Goal: Task Accomplishment & Management: Manage account settings

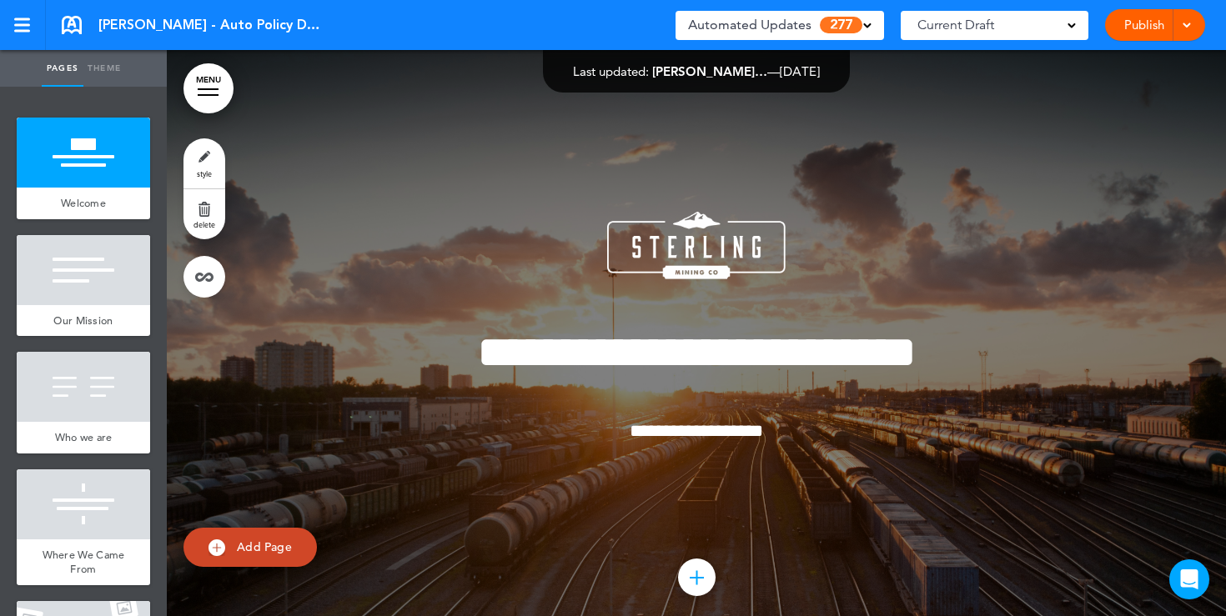
click at [1129, 28] on link "Publish" at bounding box center [1143, 25] width 53 height 32
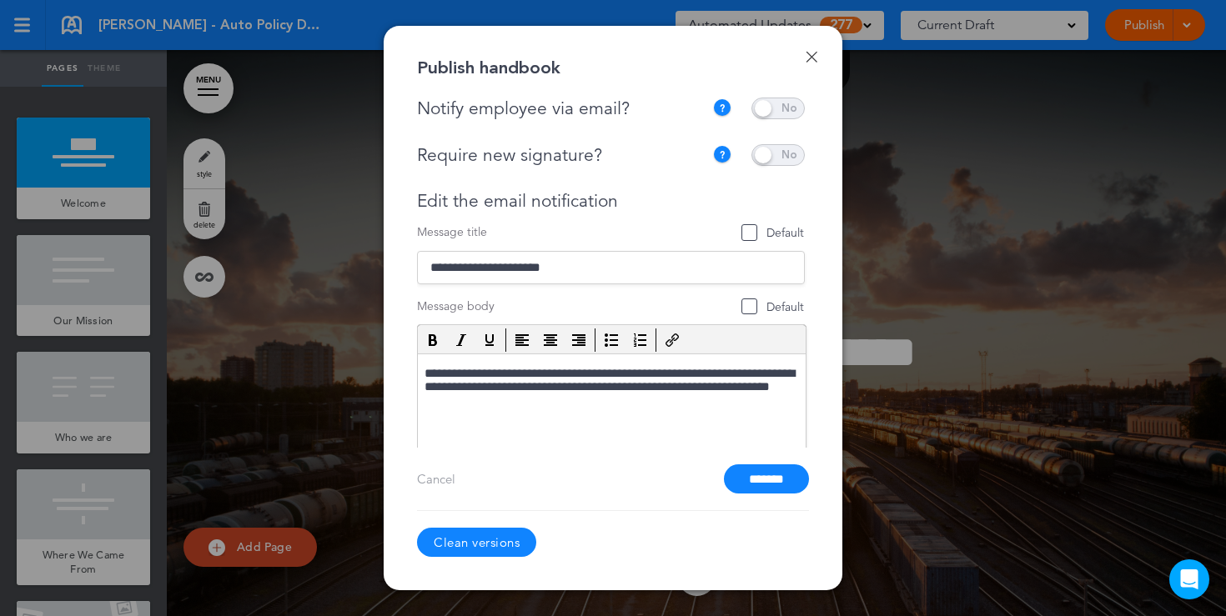
click at [775, 104] on span at bounding box center [777, 109] width 53 height 22
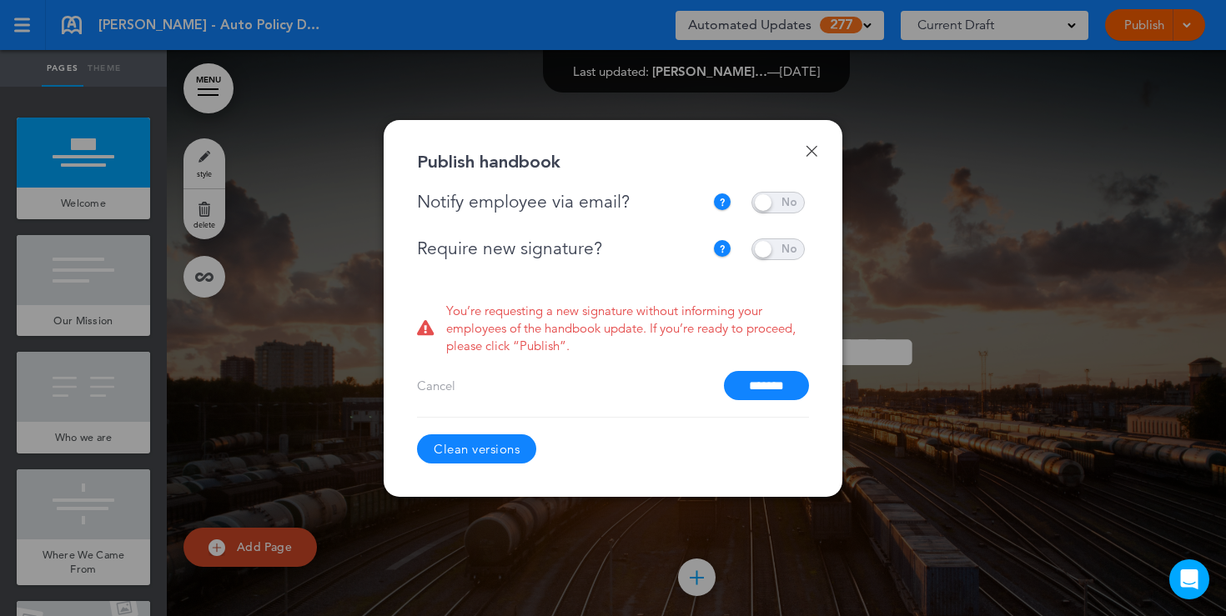
click at [762, 203] on span at bounding box center [777, 203] width 53 height 22
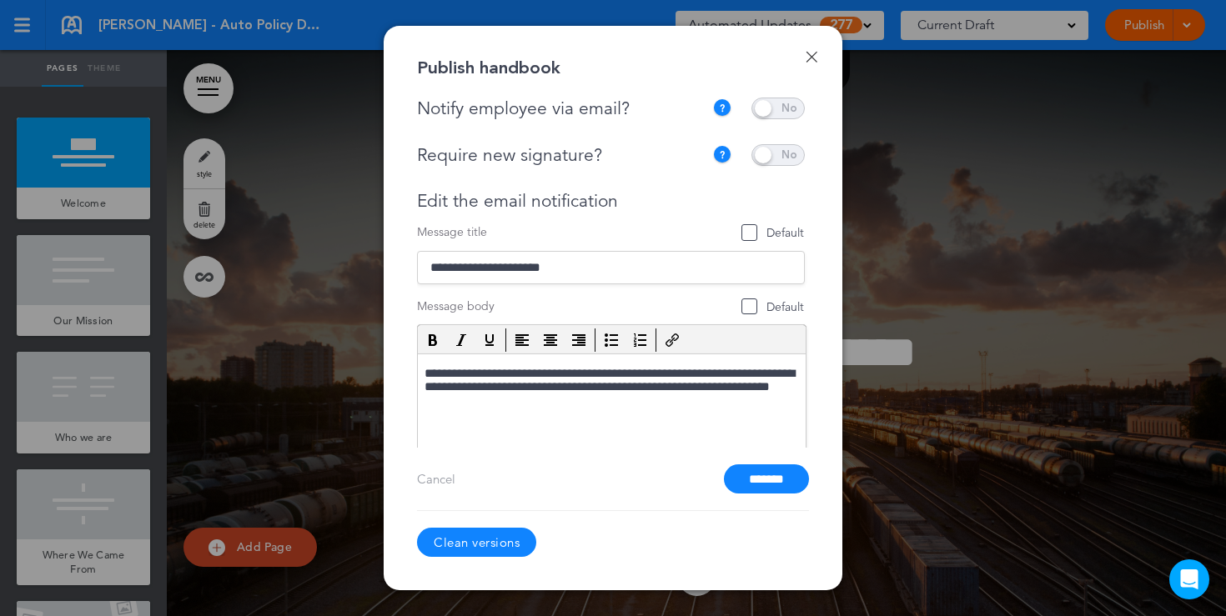
click at [779, 156] on span at bounding box center [777, 155] width 53 height 22
click at [777, 158] on span at bounding box center [777, 155] width 53 height 22
click at [813, 58] on link "Done" at bounding box center [811, 57] width 12 height 12
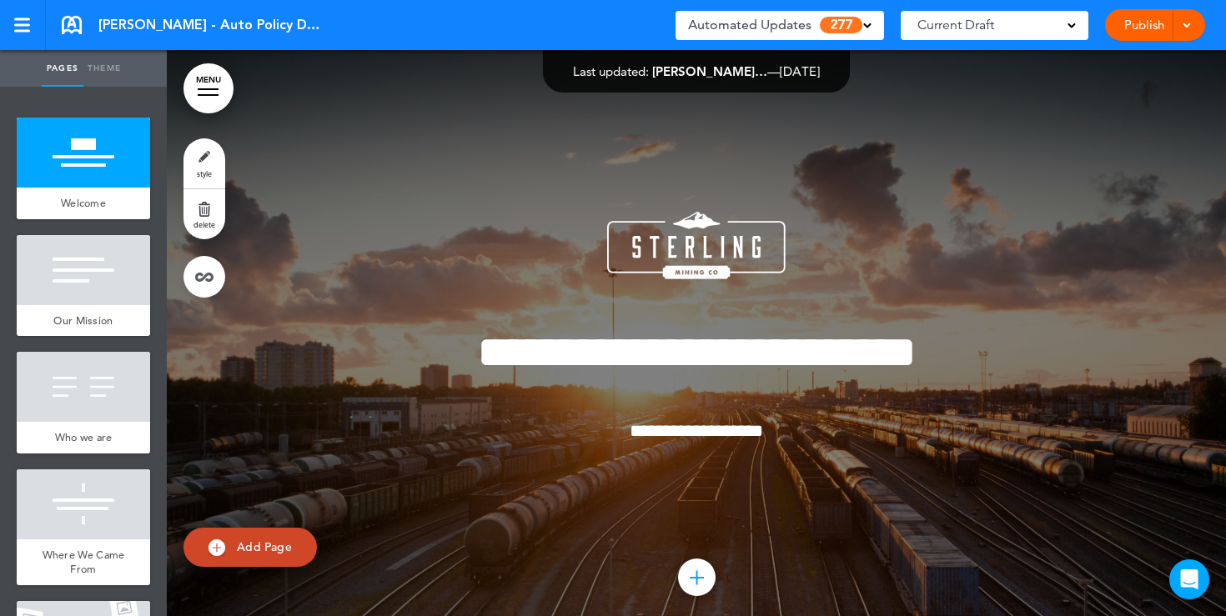
click at [1135, 29] on link "Publish" at bounding box center [1143, 25] width 53 height 32
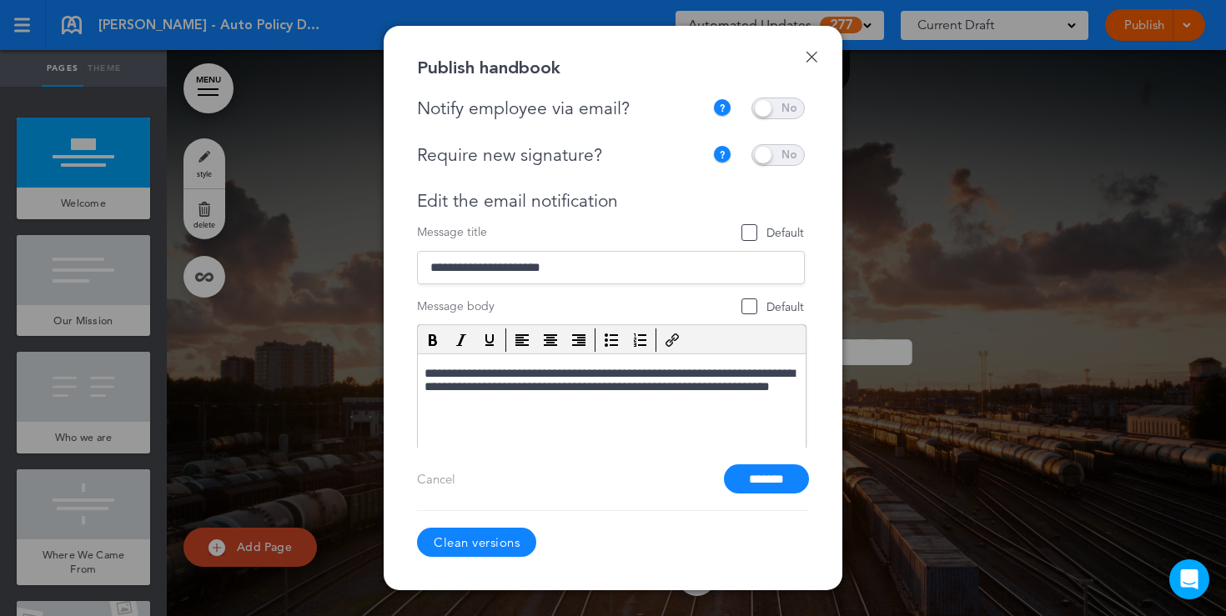
click at [783, 153] on span at bounding box center [777, 155] width 53 height 22
click at [810, 55] on link "Done" at bounding box center [811, 57] width 12 height 12
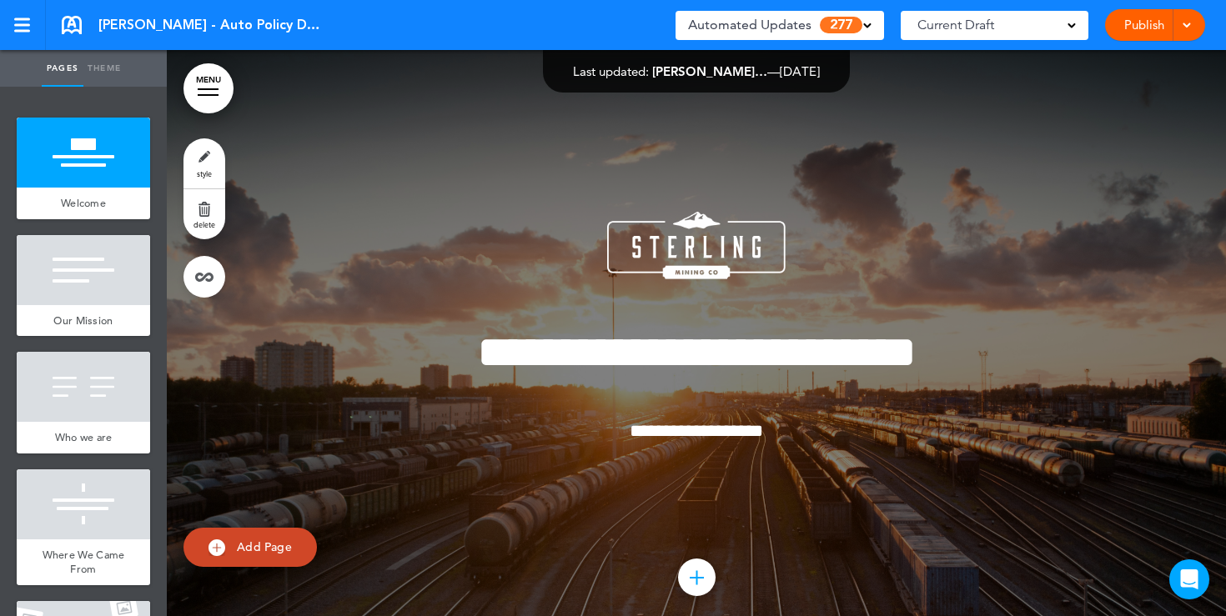
click at [1083, 30] on div "Current Draft" at bounding box center [994, 25] width 188 height 29
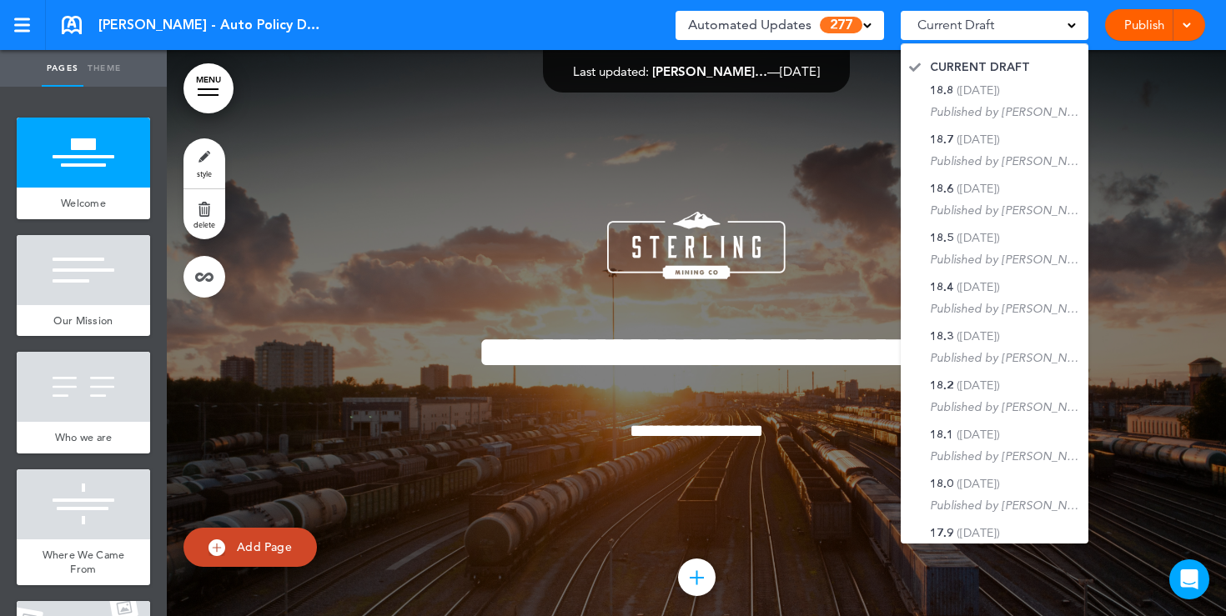
click at [1122, 146] on div at bounding box center [696, 350] width 1059 height 600
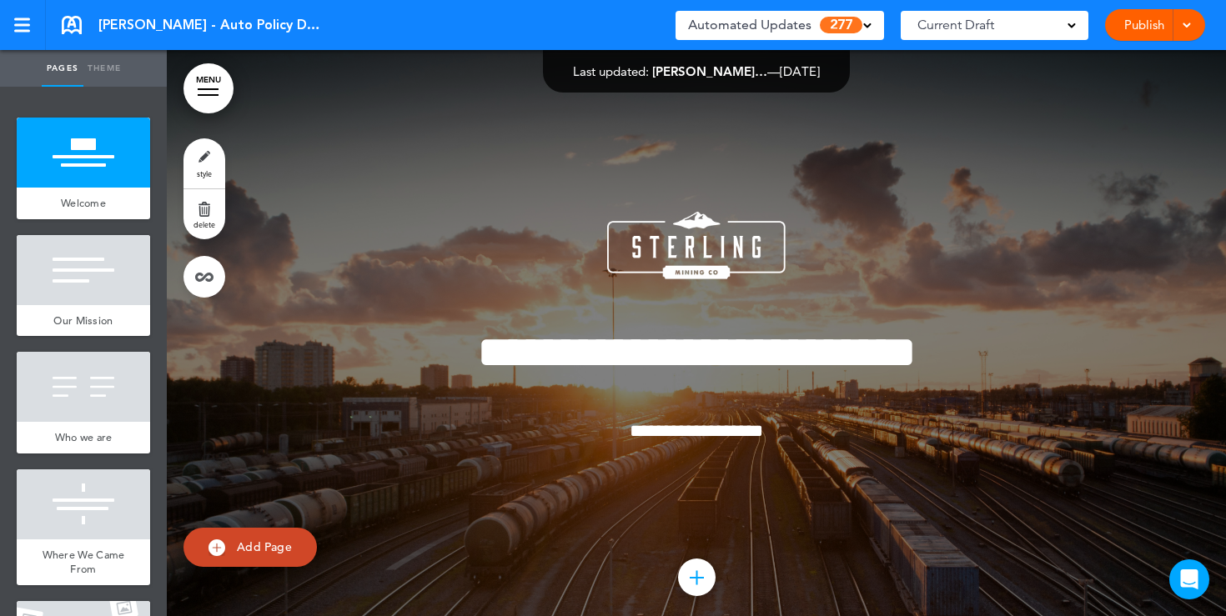
click at [864, 27] on span at bounding box center [867, 24] width 8 height 8
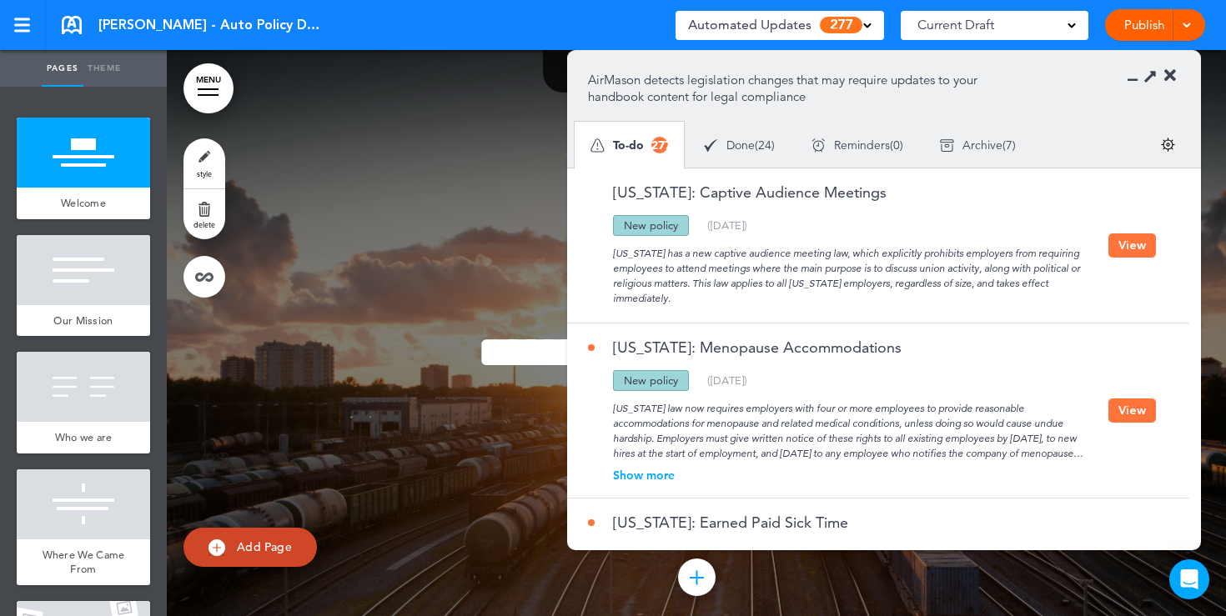
click at [1174, 75] on icon at bounding box center [1170, 76] width 12 height 17
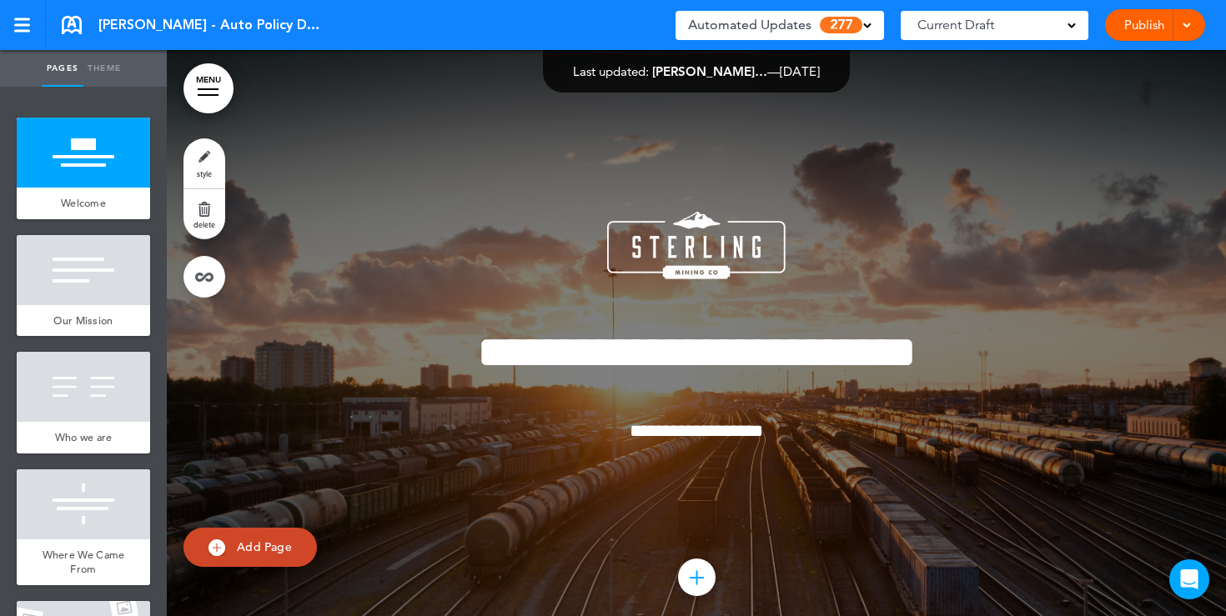
click at [211, 92] on link "MENU" at bounding box center [208, 88] width 50 height 50
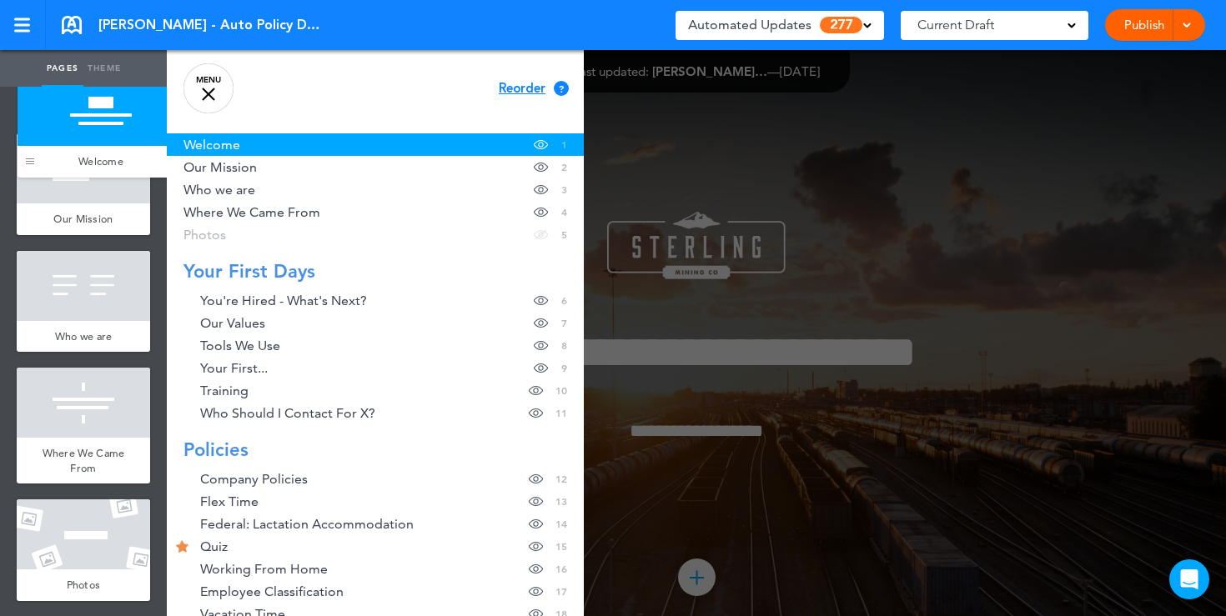
drag, startPoint x: 29, startPoint y: 198, endPoint x: 30, endPoint y: 155, distance: 43.4
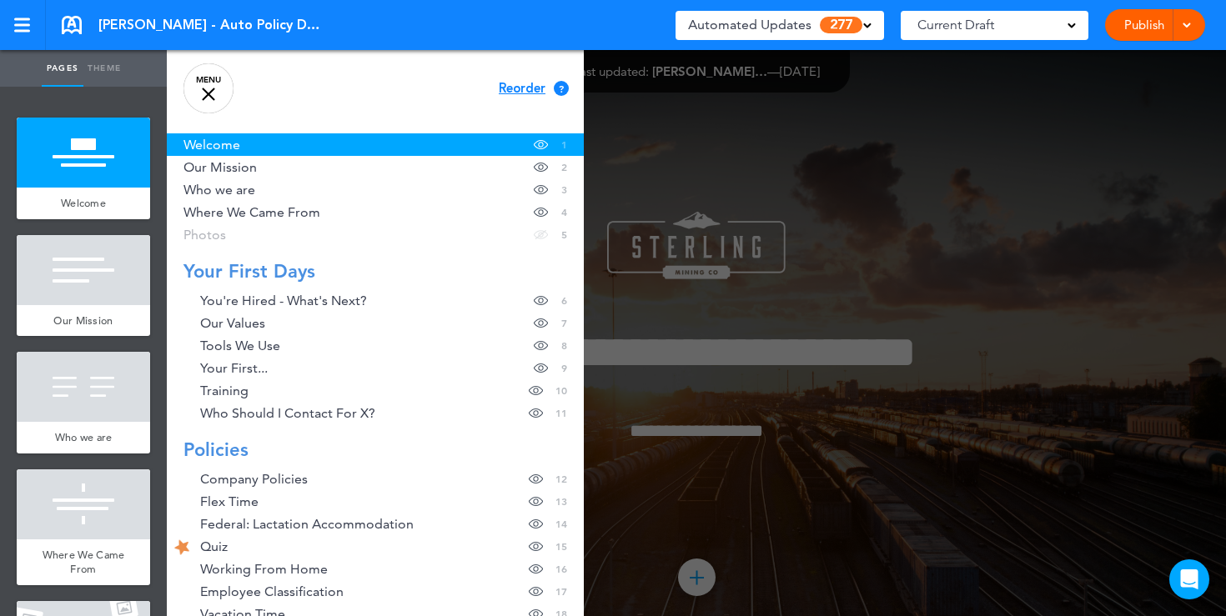
click at [203, 97] on div at bounding box center [208, 94] width 13 height 13
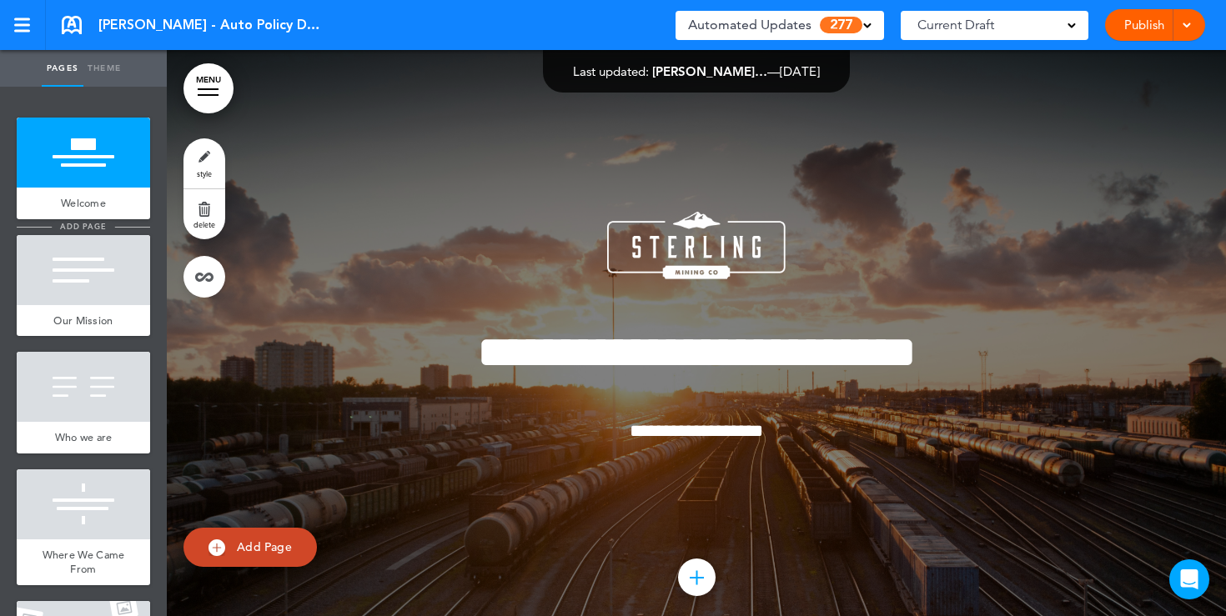
click at [47, 225] on li "add page" at bounding box center [83, 227] width 133 height 13
type input "********"
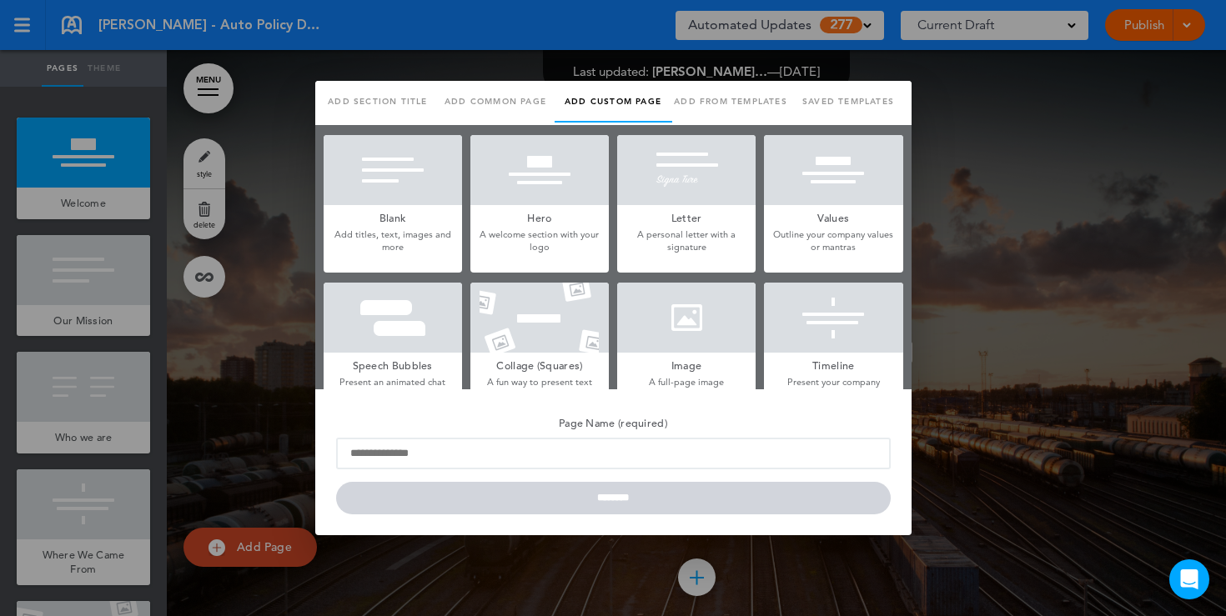
click at [411, 208] on h5 "Blank" at bounding box center [392, 216] width 138 height 23
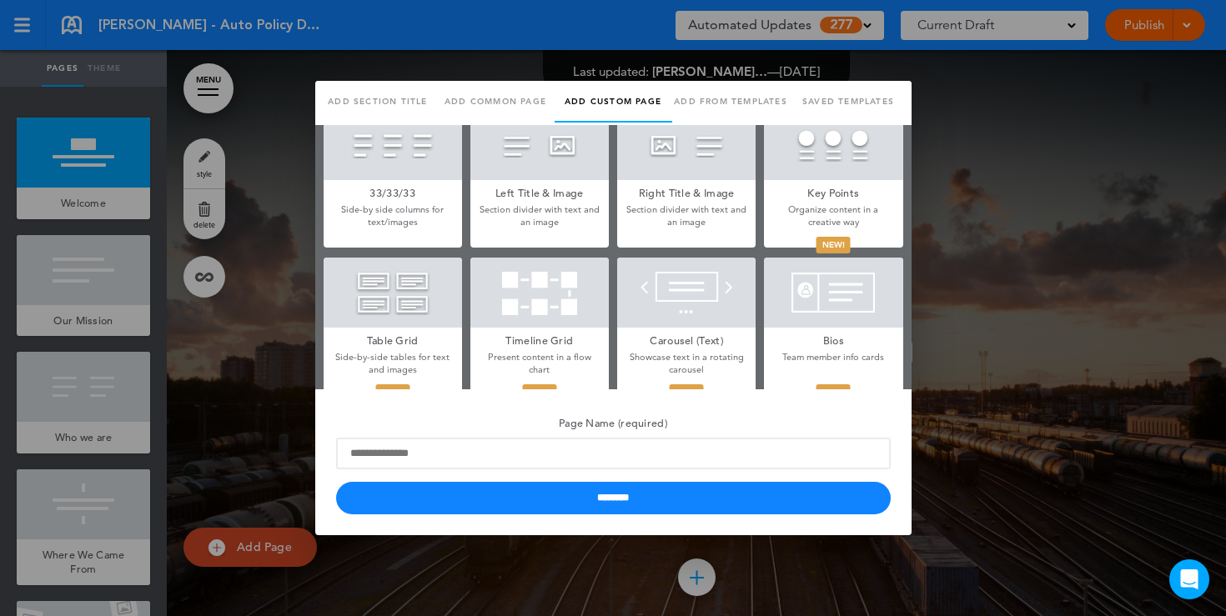
scroll to position [479, 0]
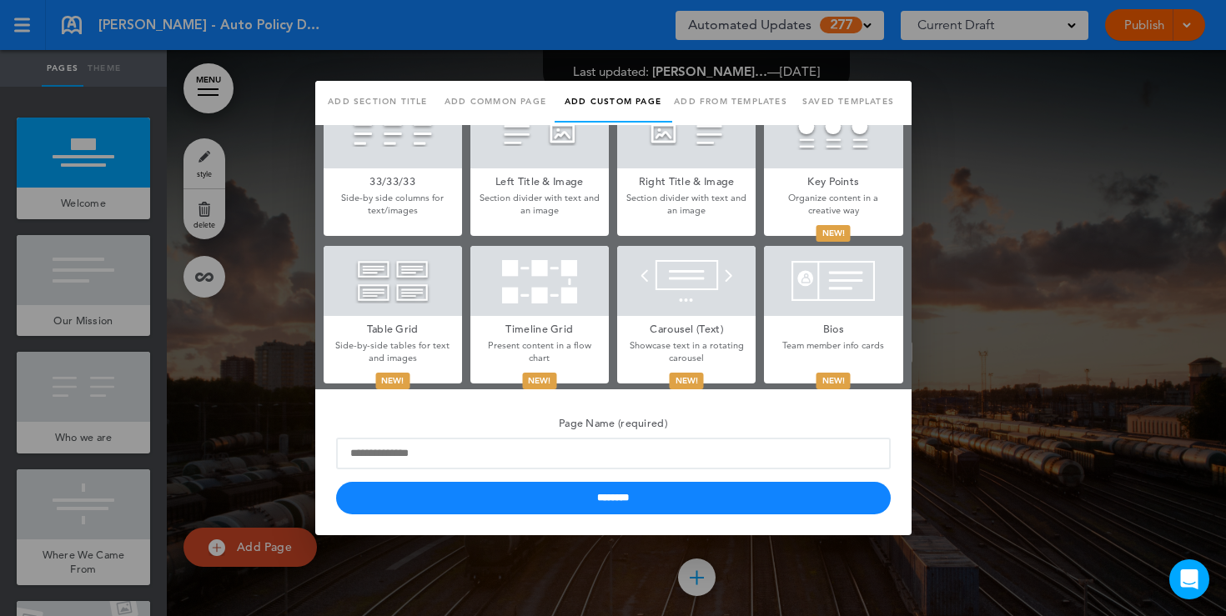
click at [1030, 213] on div at bounding box center [613, 308] width 1226 height 616
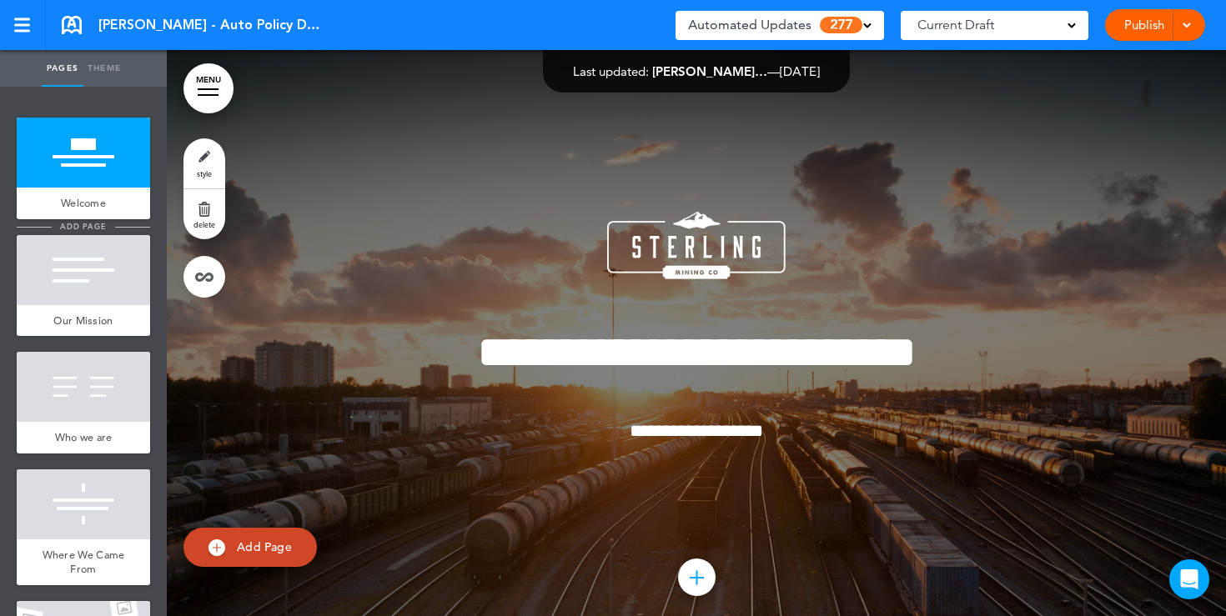
click at [84, 226] on span "add page" at bounding box center [83, 226] width 63 height 11
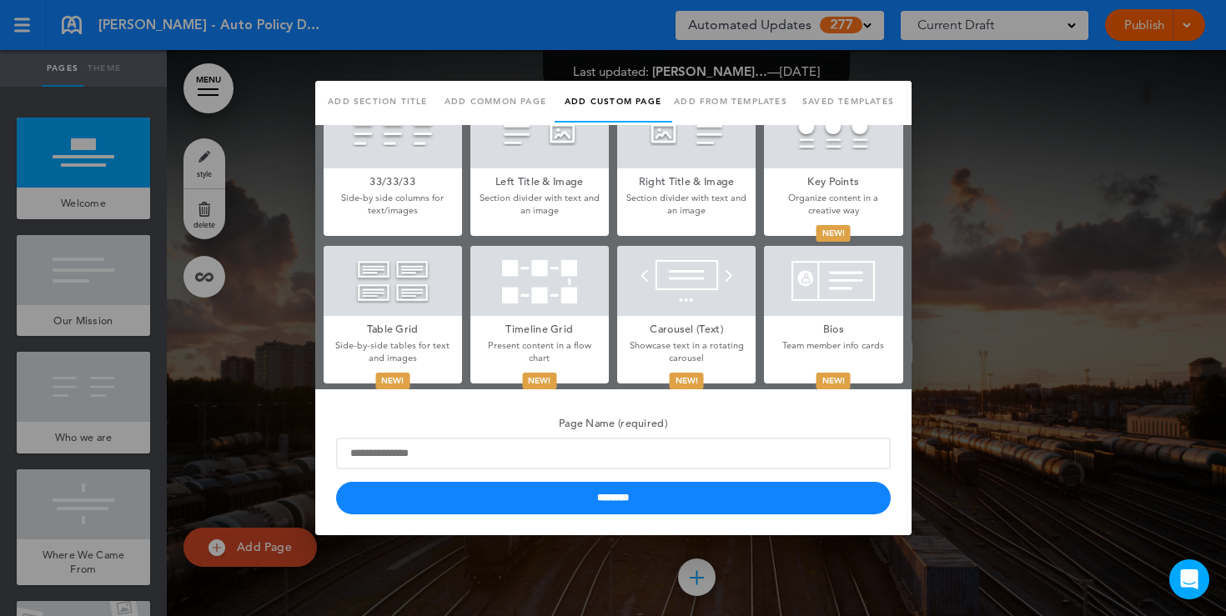
scroll to position [0, 0]
click at [267, 261] on div at bounding box center [613, 308] width 1226 height 616
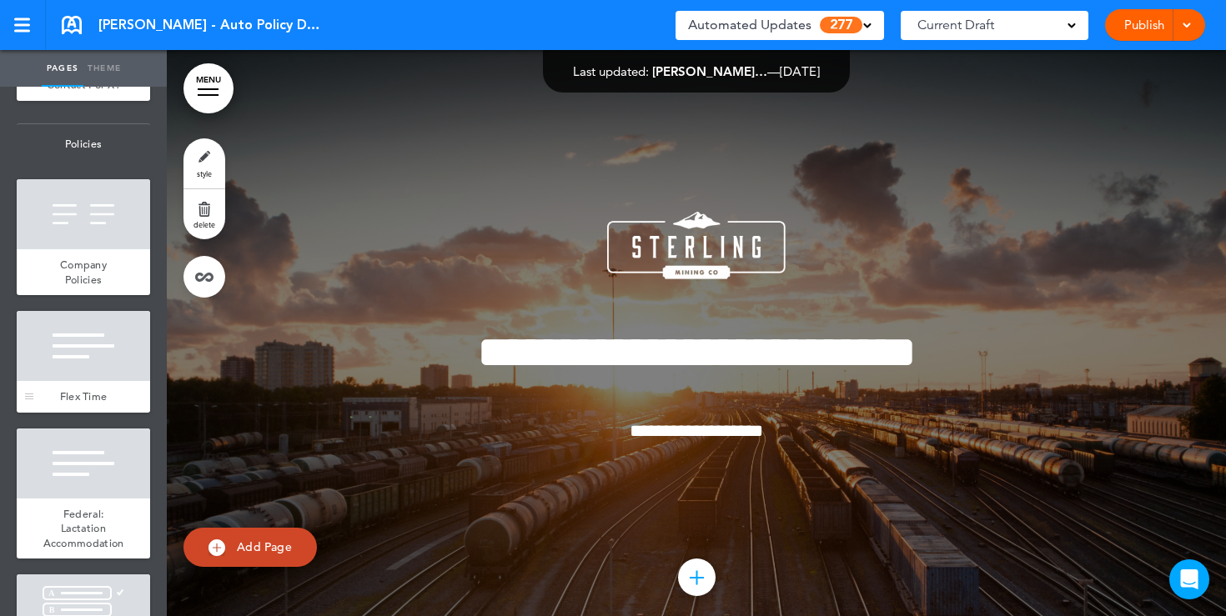
scroll to position [1410, 0]
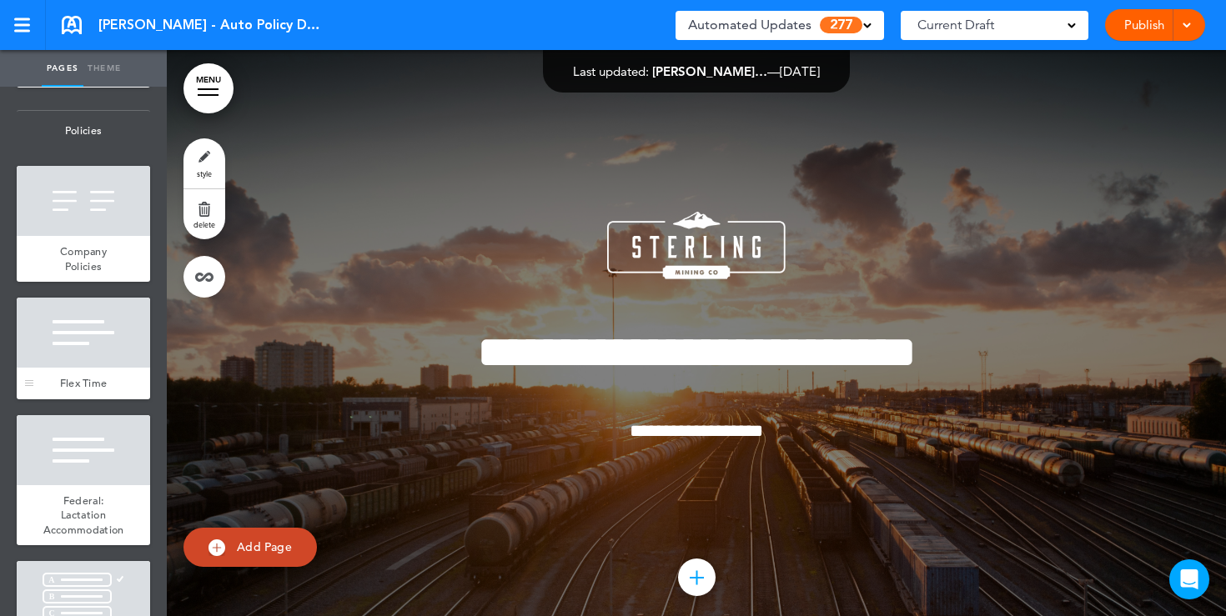
click at [82, 351] on div at bounding box center [83, 333] width 133 height 70
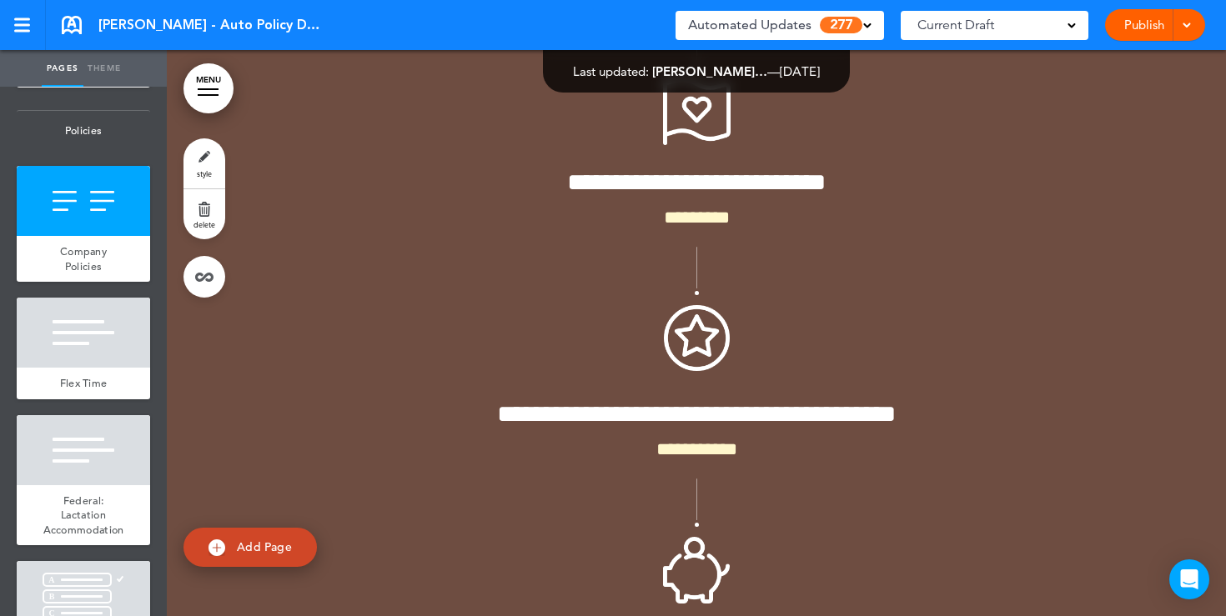
scroll to position [11736, 0]
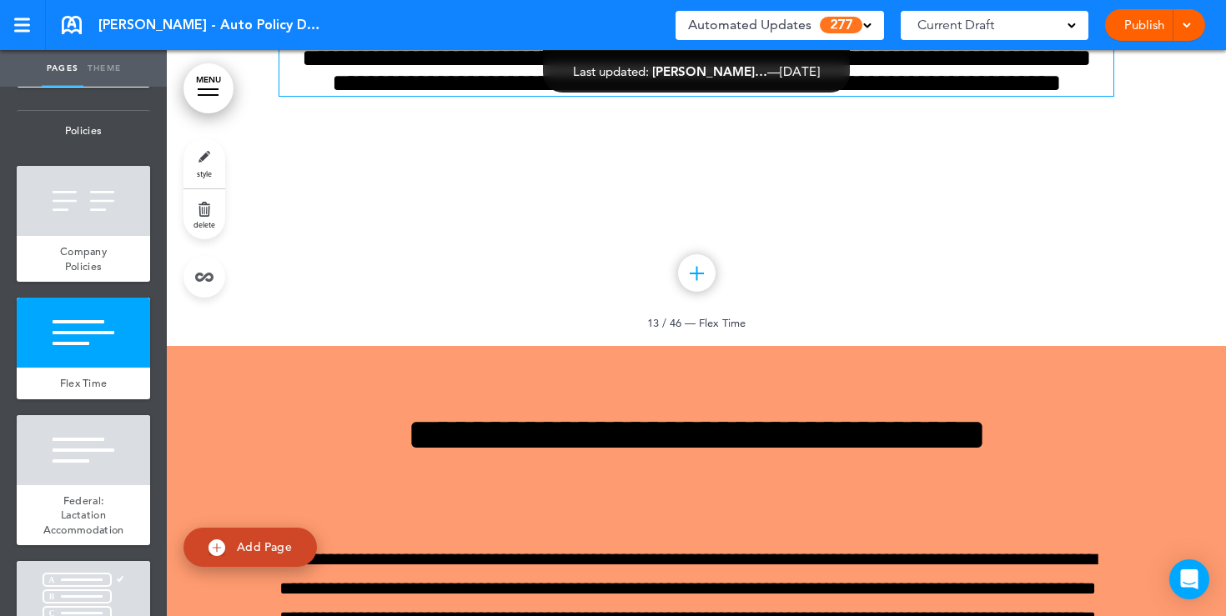
click at [752, 96] on h6 "**********" at bounding box center [696, 71] width 834 height 50
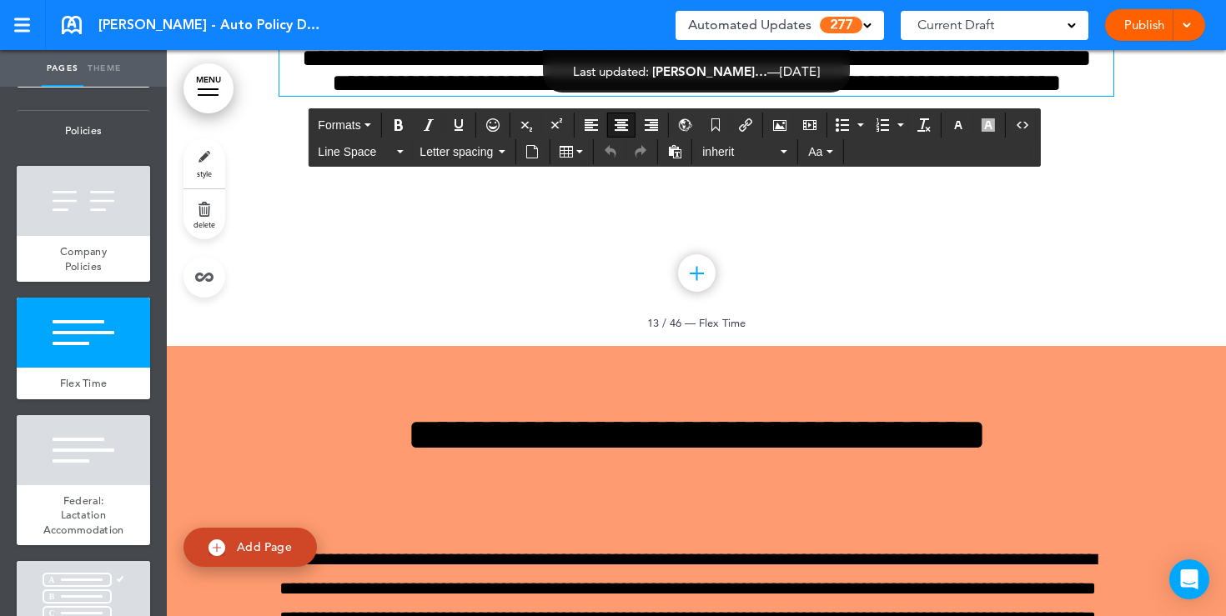
scroll to position [11707, 0]
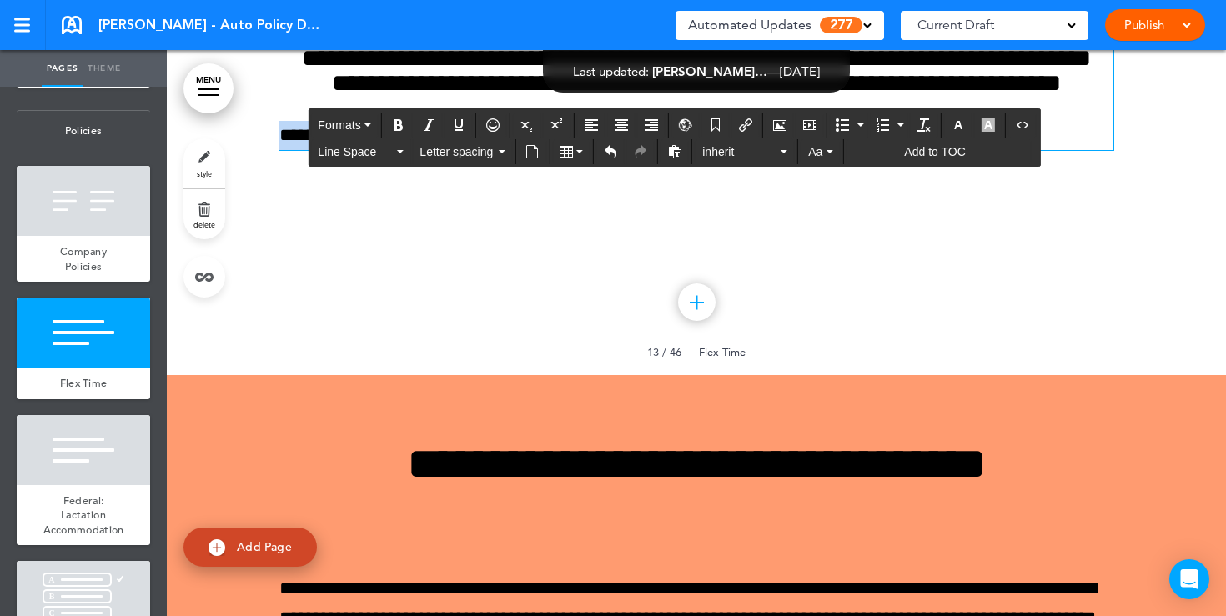
drag, startPoint x: 464, startPoint y: 457, endPoint x: 283, endPoint y: 450, distance: 181.0
click at [283, 150] on p "**********" at bounding box center [696, 135] width 834 height 29
click at [616, 121] on icon "Align center" at bounding box center [620, 124] width 13 height 13
click at [536, 155] on icon "Insert document" at bounding box center [531, 151] width 13 height 13
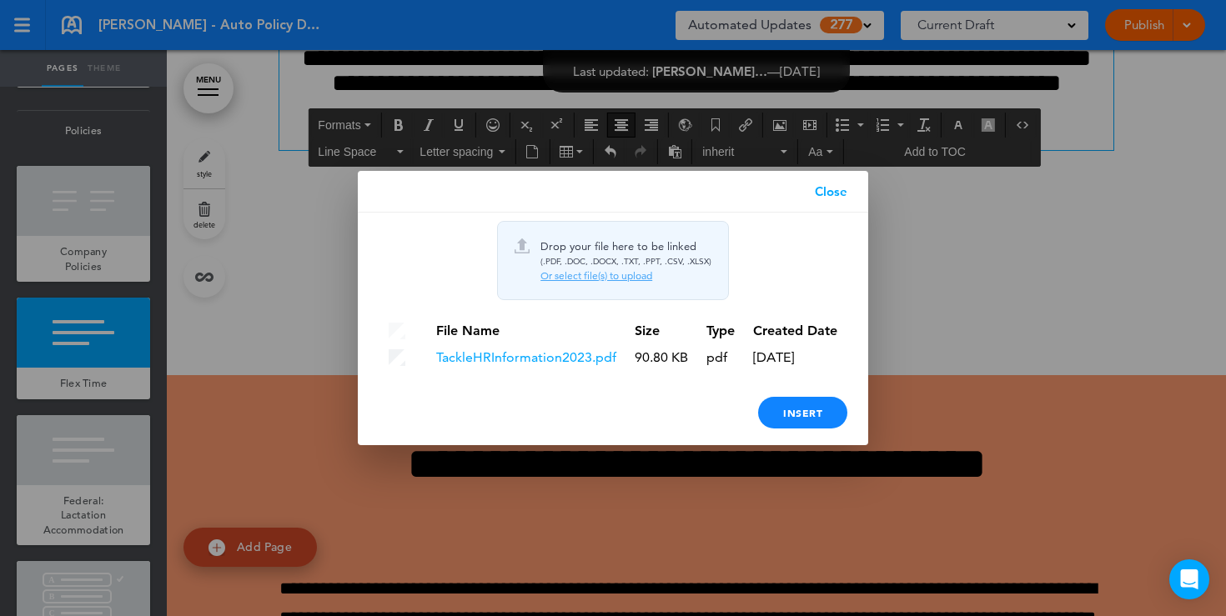
click at [830, 195] on link "Close" at bounding box center [831, 192] width 74 height 42
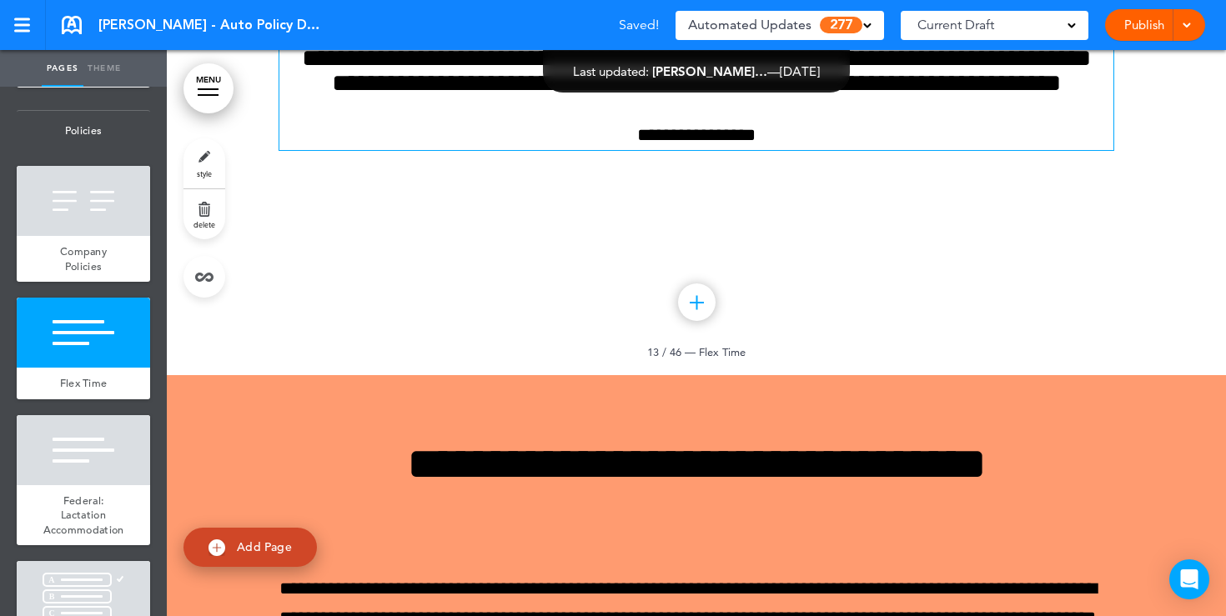
click at [699, 144] on span "**********" at bounding box center [696, 135] width 118 height 18
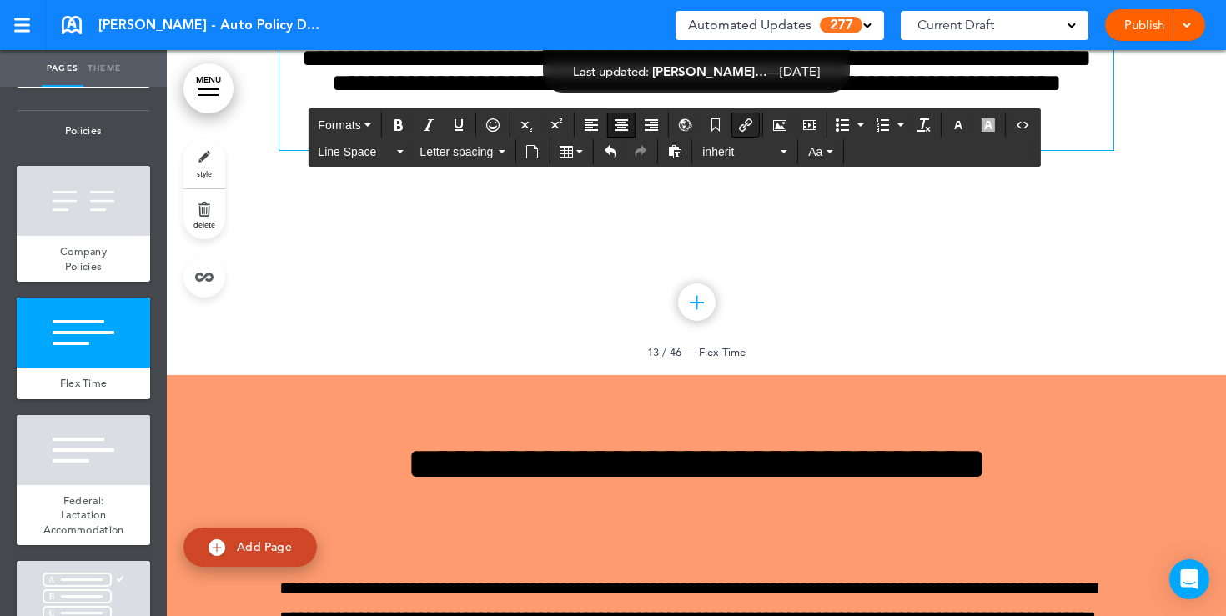
click at [745, 128] on icon "Insert/edit airmason link" at bounding box center [745, 124] width 13 height 13
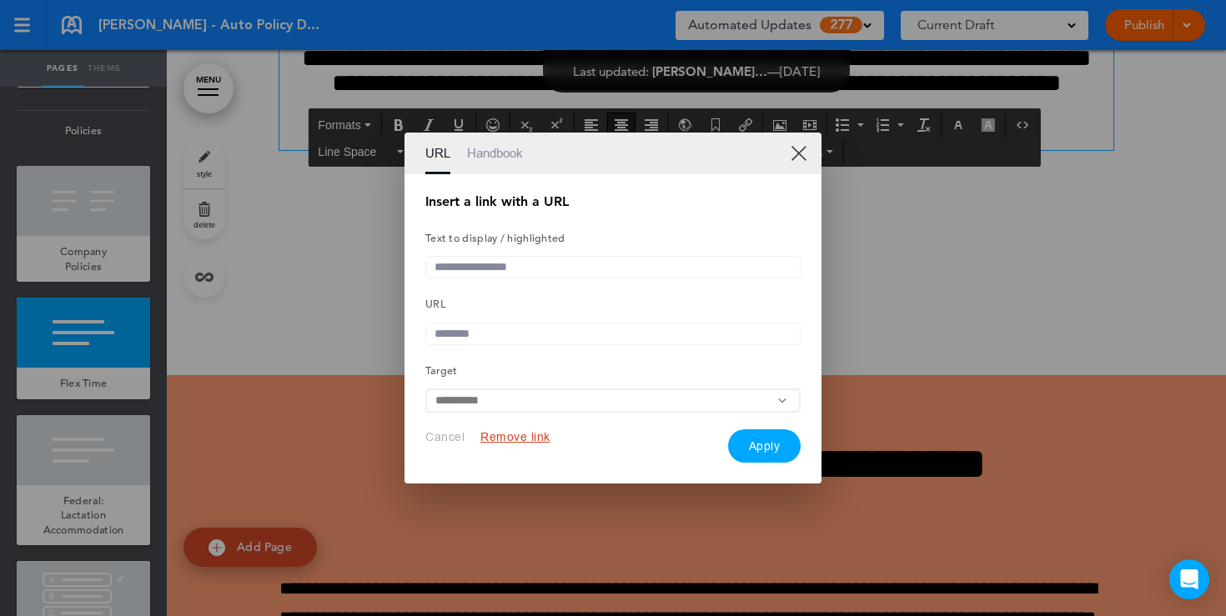
click at [497, 143] on link "Handbook" at bounding box center [495, 154] width 56 height 42
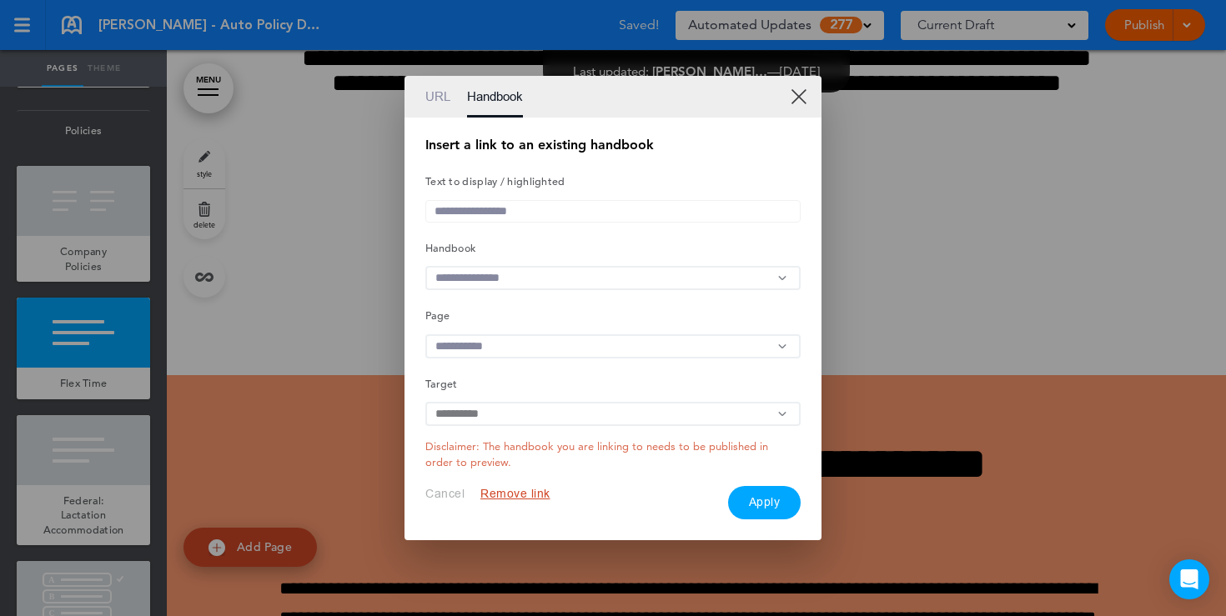
click at [443, 97] on link "URL" at bounding box center [437, 97] width 25 height 42
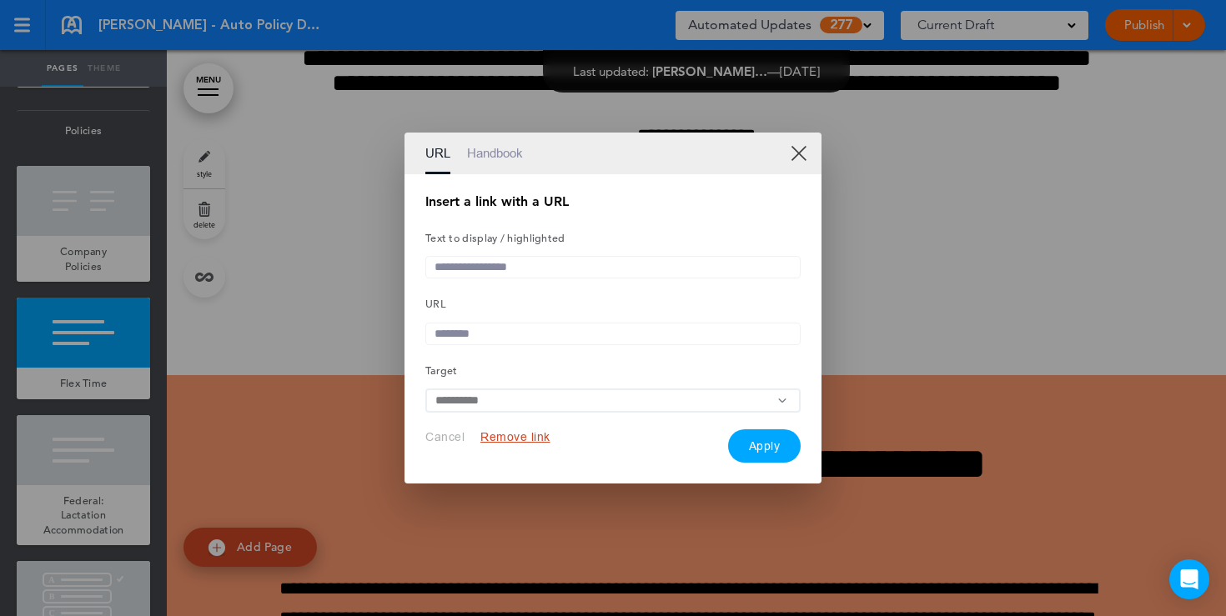
click at [800, 150] on link "XX" at bounding box center [798, 153] width 16 height 16
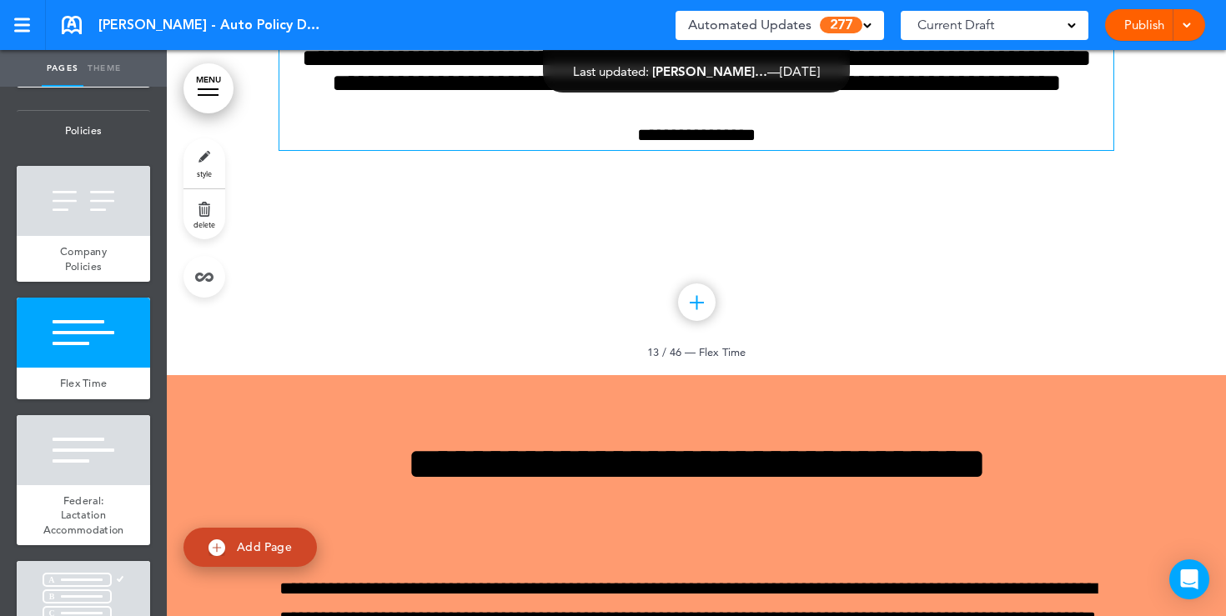
click at [739, 96] on h6 "**********" at bounding box center [696, 71] width 834 height 50
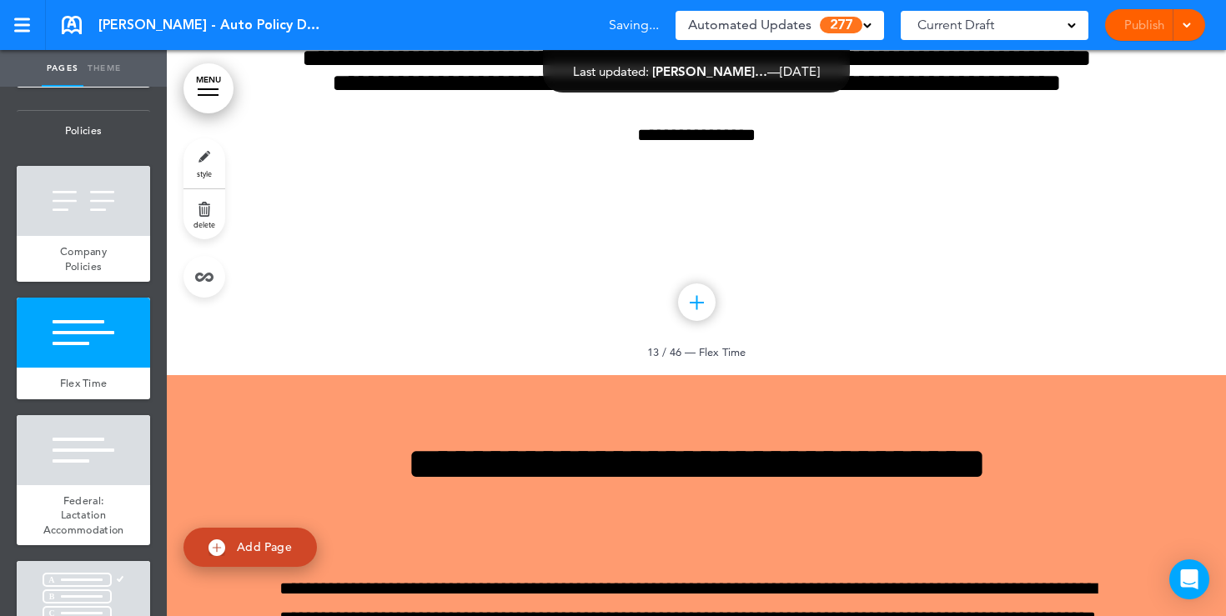
click at [197, 164] on link "style" at bounding box center [204, 163] width 42 height 50
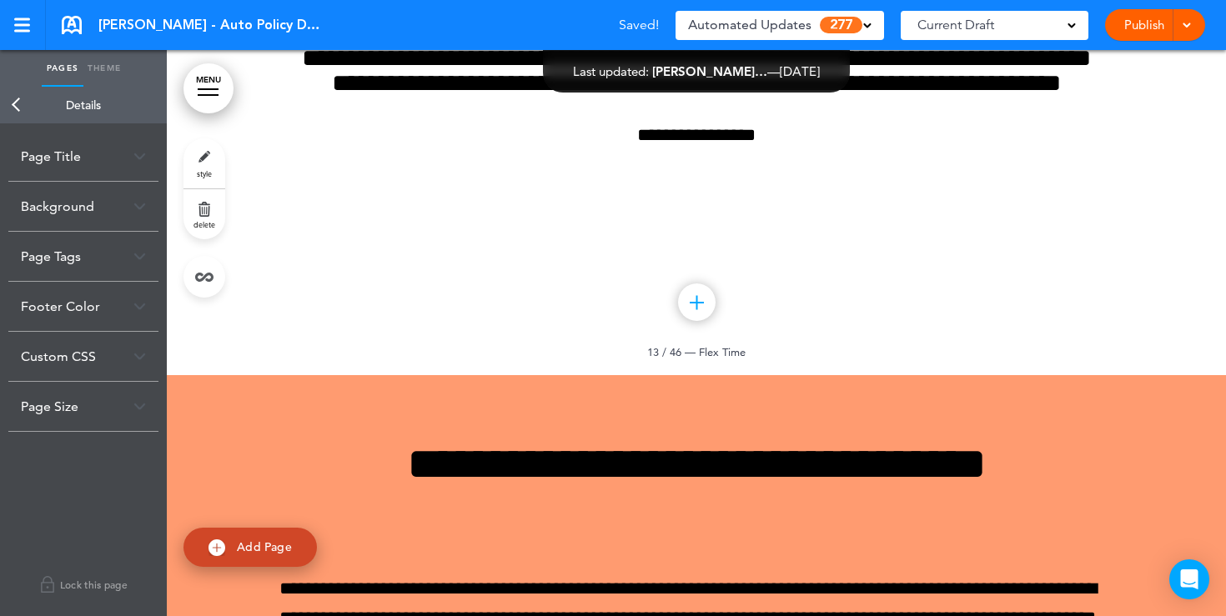
click at [128, 216] on div "Background" at bounding box center [83, 206] width 150 height 49
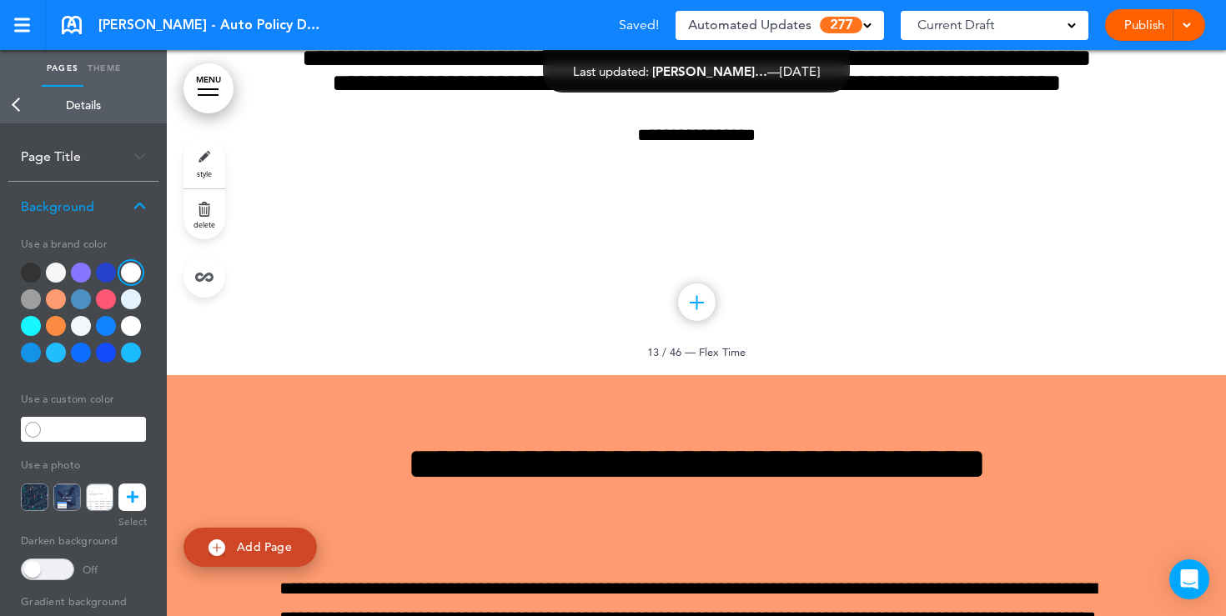
click at [38, 304] on div at bounding box center [31, 299] width 20 height 20
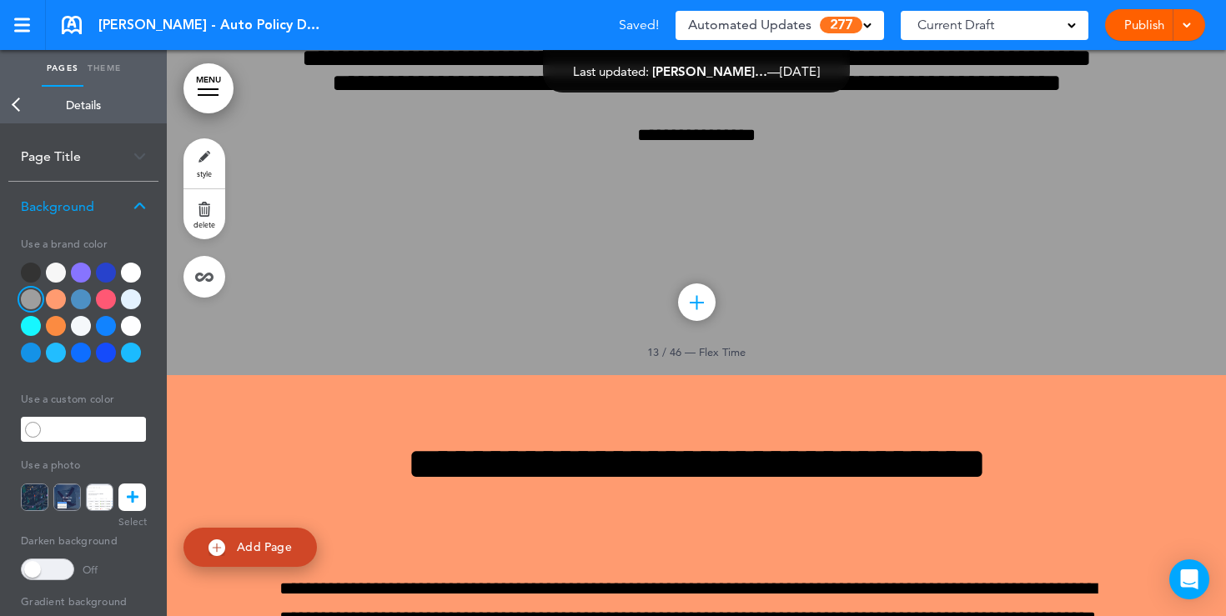
click at [49, 303] on div at bounding box center [56, 299] width 20 height 20
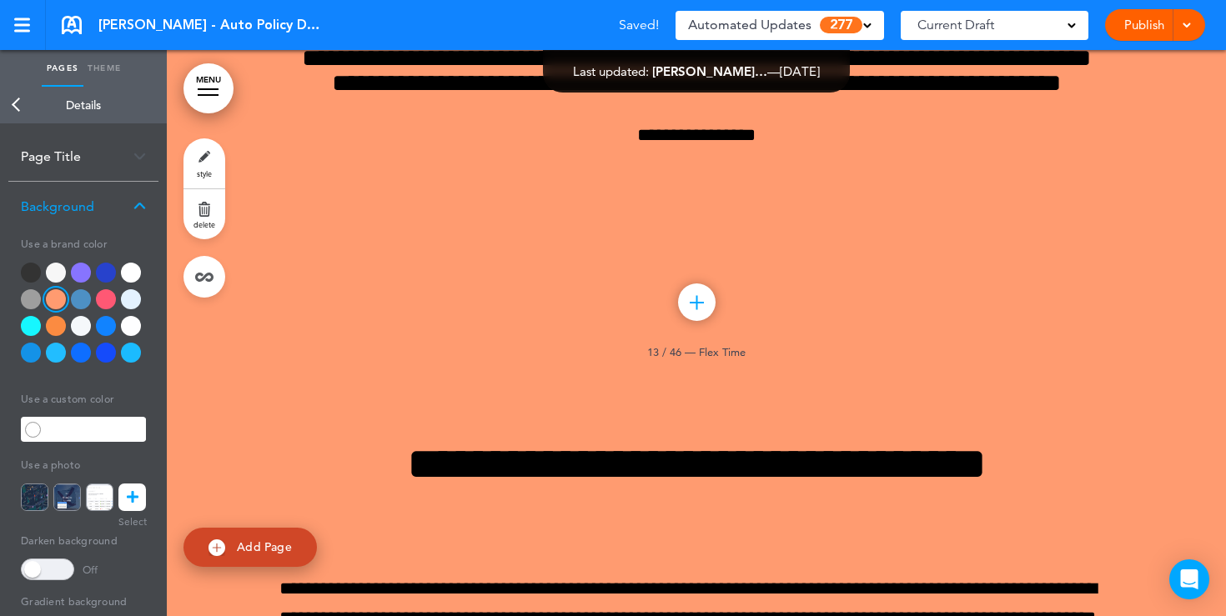
click at [109, 302] on div at bounding box center [106, 299] width 20 height 20
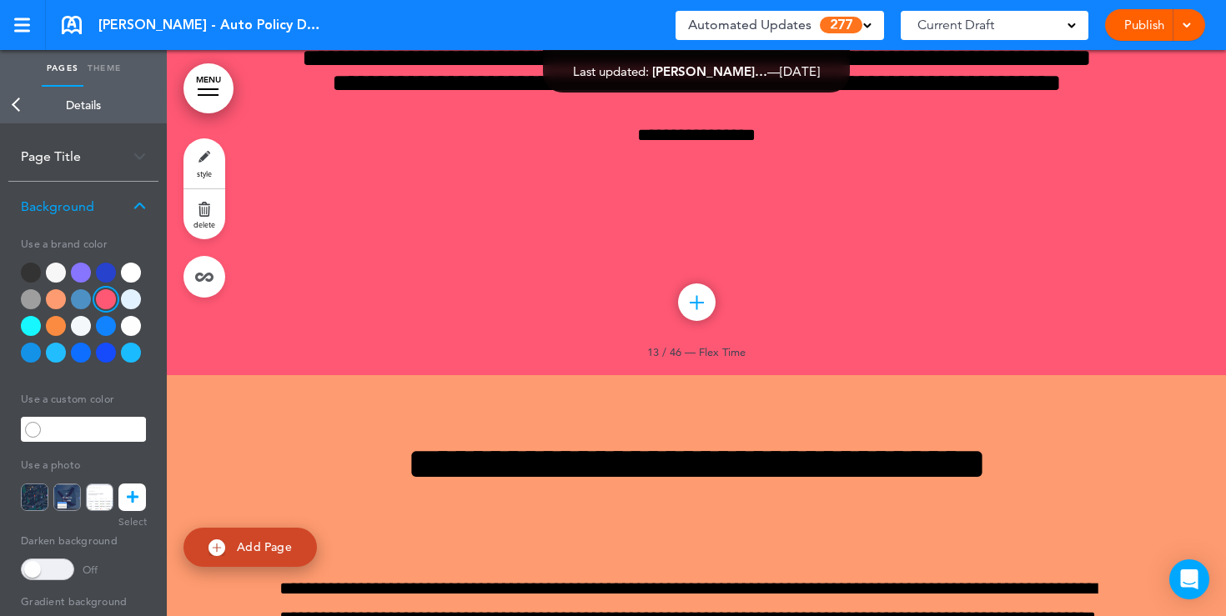
click at [131, 494] on icon at bounding box center [133, 498] width 12 height 28
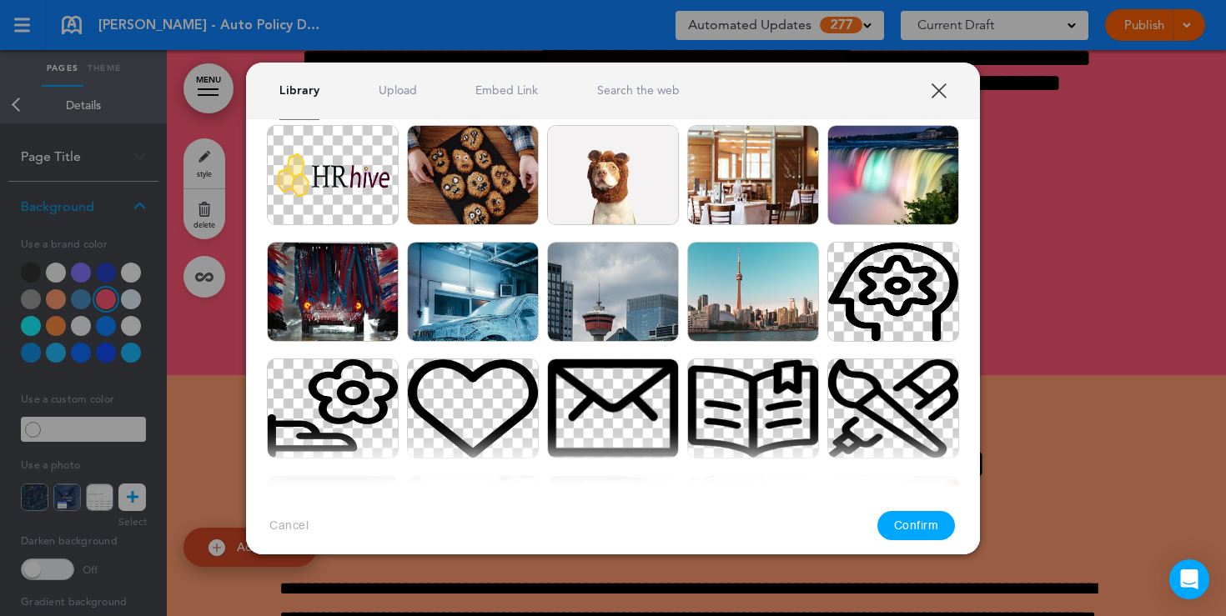
scroll to position [323, 0]
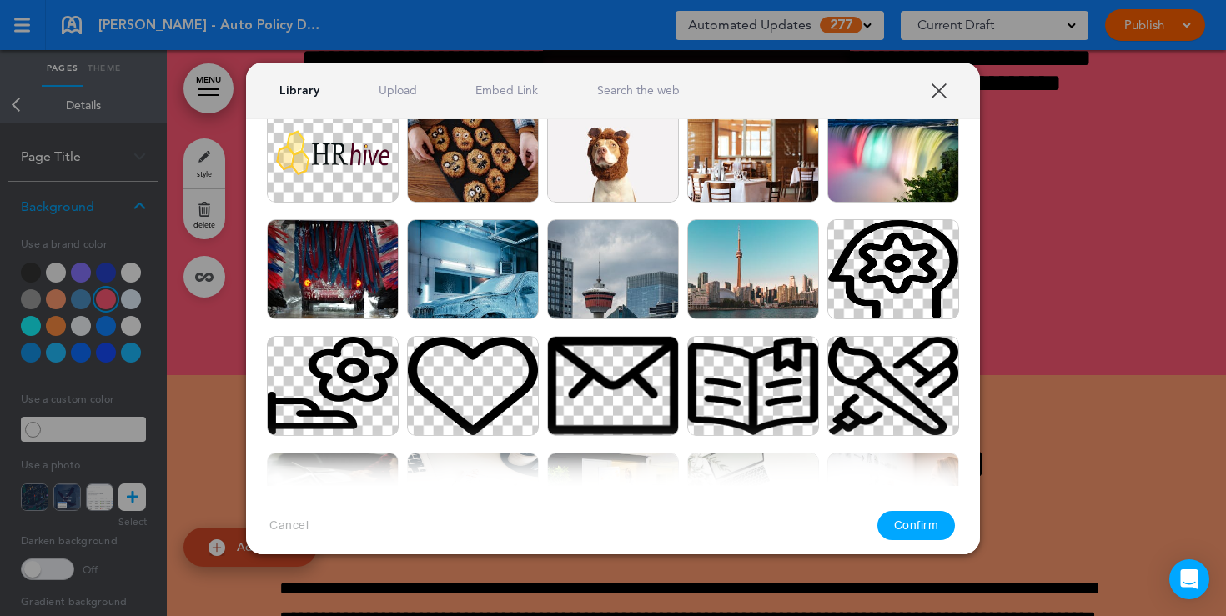
click at [609, 193] on img at bounding box center [613, 153] width 132 height 100
click at [915, 523] on button "Confirm" at bounding box center [916, 525] width 78 height 29
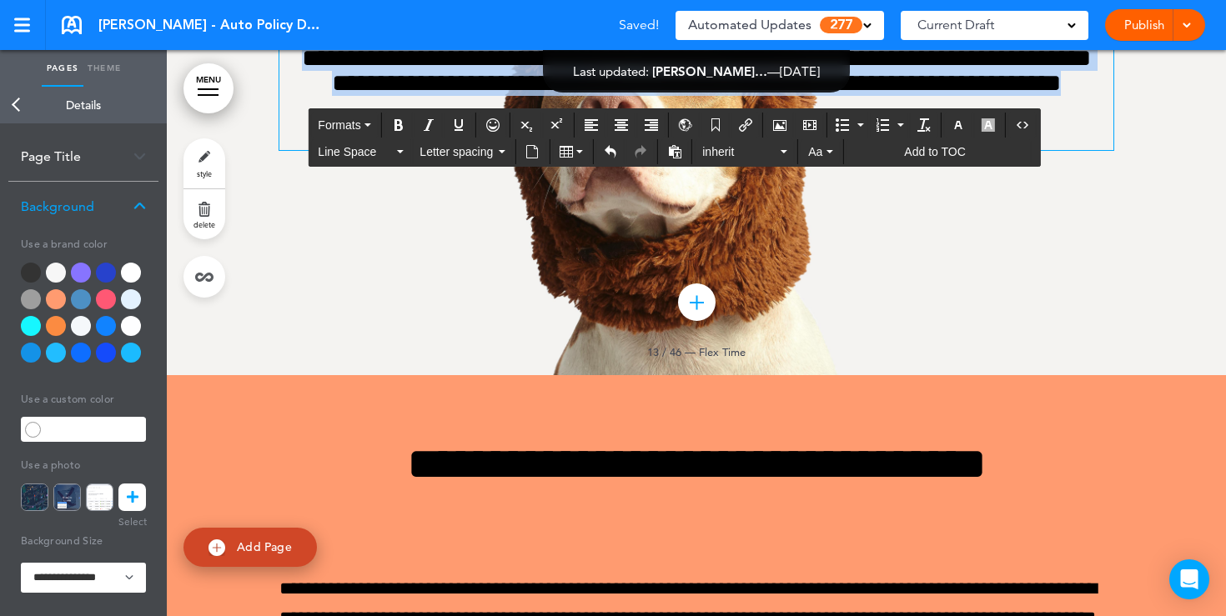
drag, startPoint x: 813, startPoint y: 459, endPoint x: 574, endPoint y: 280, distance: 297.8
click at [574, 150] on div "**********" at bounding box center [696, 54] width 834 height 192
click at [952, 124] on icon "button" at bounding box center [957, 124] width 13 height 13
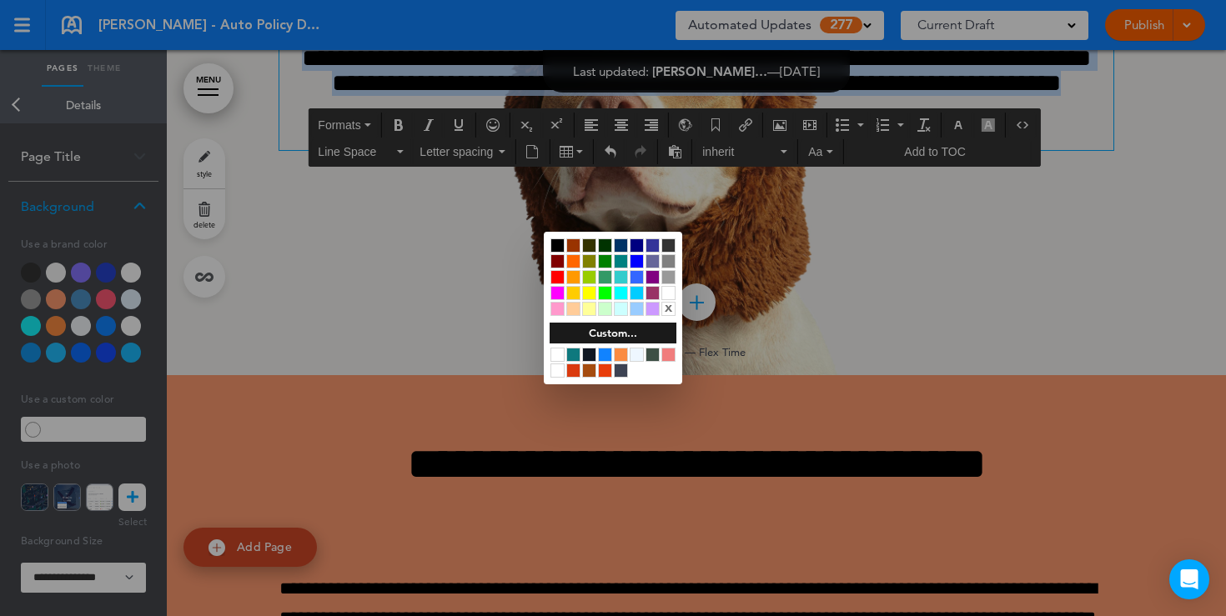
click at [669, 291] on div at bounding box center [668, 293] width 14 height 14
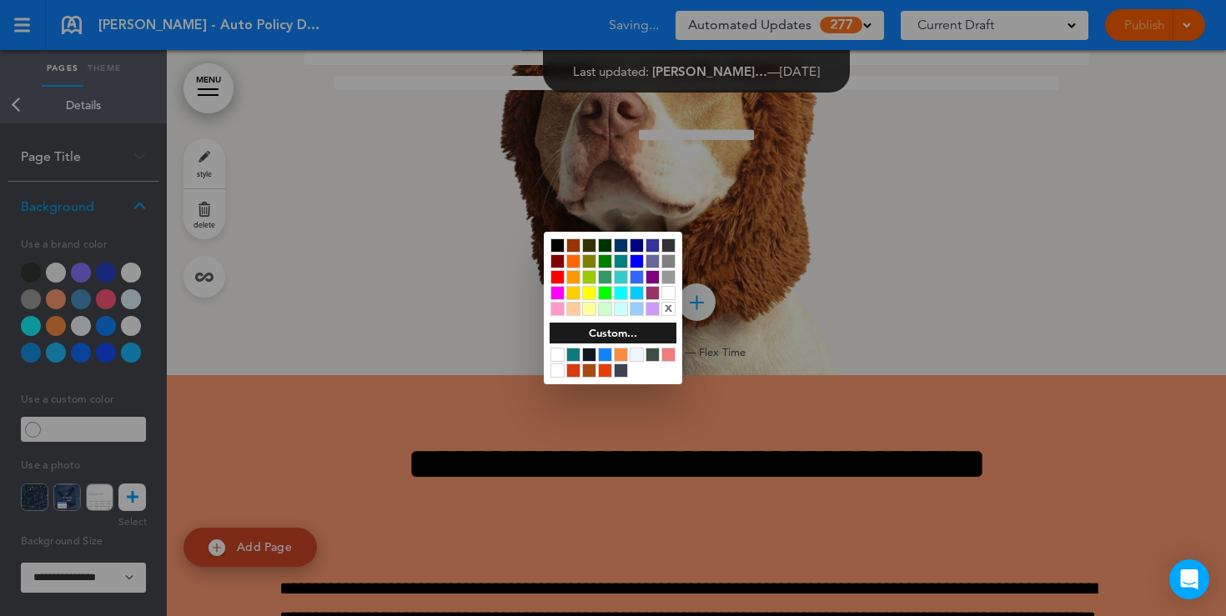
click at [455, 548] on div at bounding box center [613, 308] width 1226 height 616
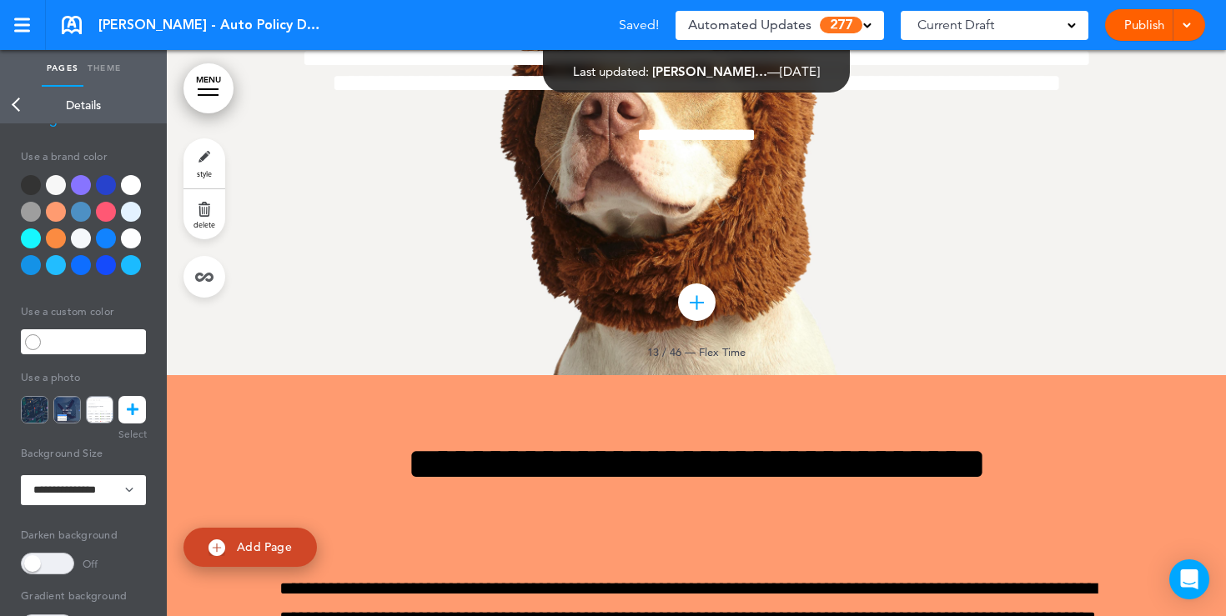
scroll to position [95, 0]
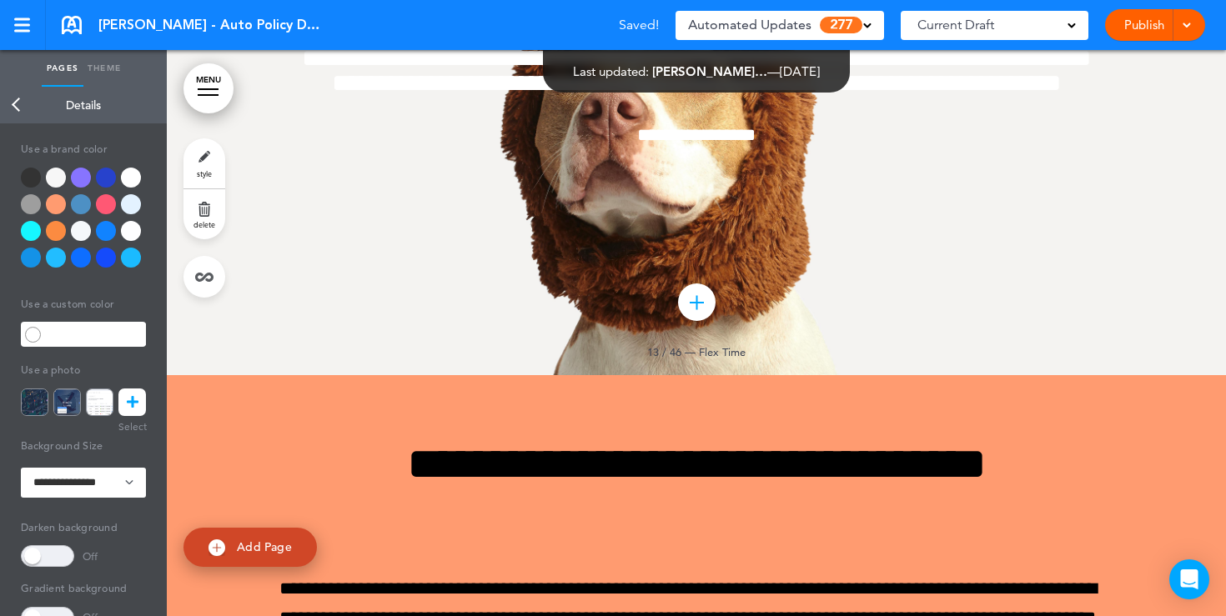
click at [48, 550] on span at bounding box center [47, 556] width 53 height 22
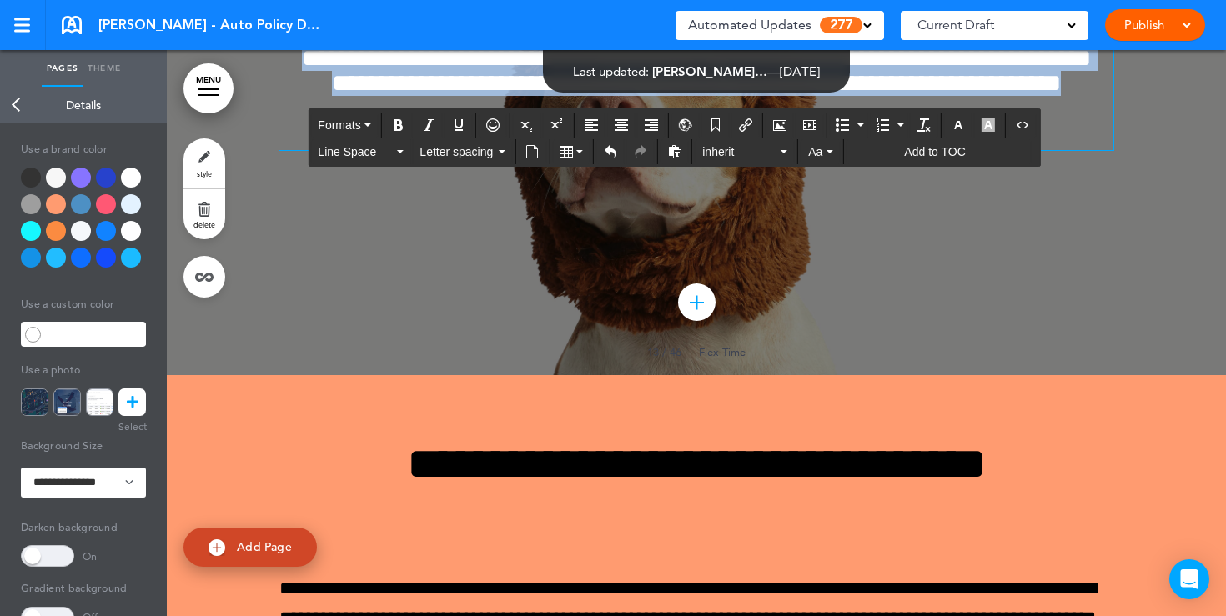
drag, startPoint x: 785, startPoint y: 456, endPoint x: 587, endPoint y: 287, distance: 260.8
click at [587, 150] on div "**********" at bounding box center [696, 54] width 834 height 192
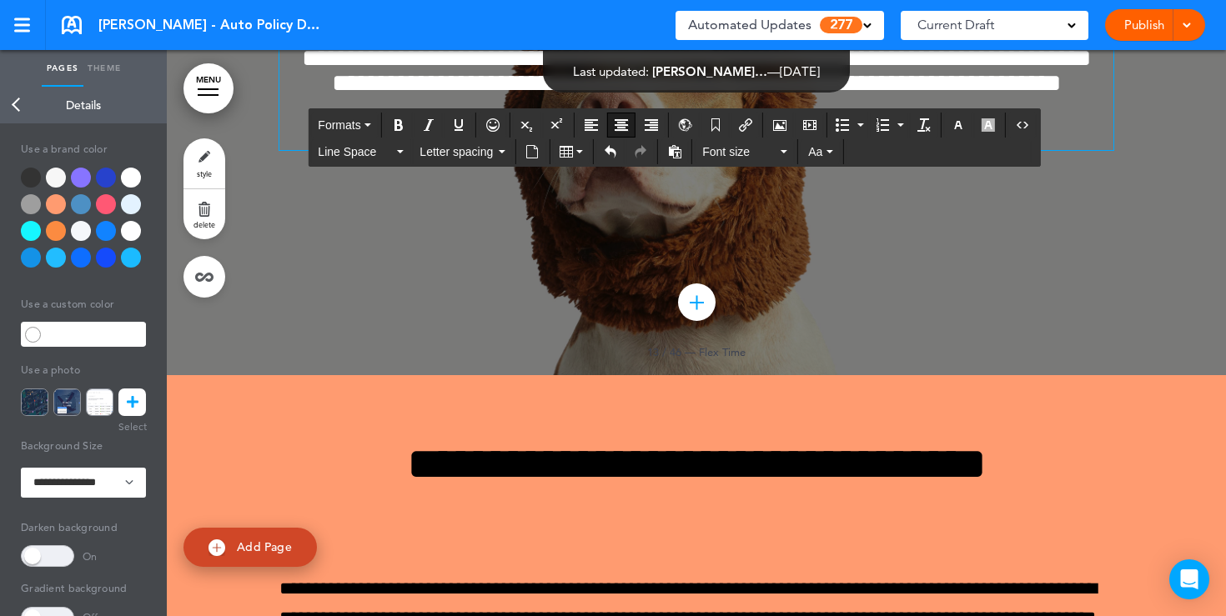
scroll to position [11707, 0]
click at [883, 254] on div "**********" at bounding box center [696, 75] width 834 height 358
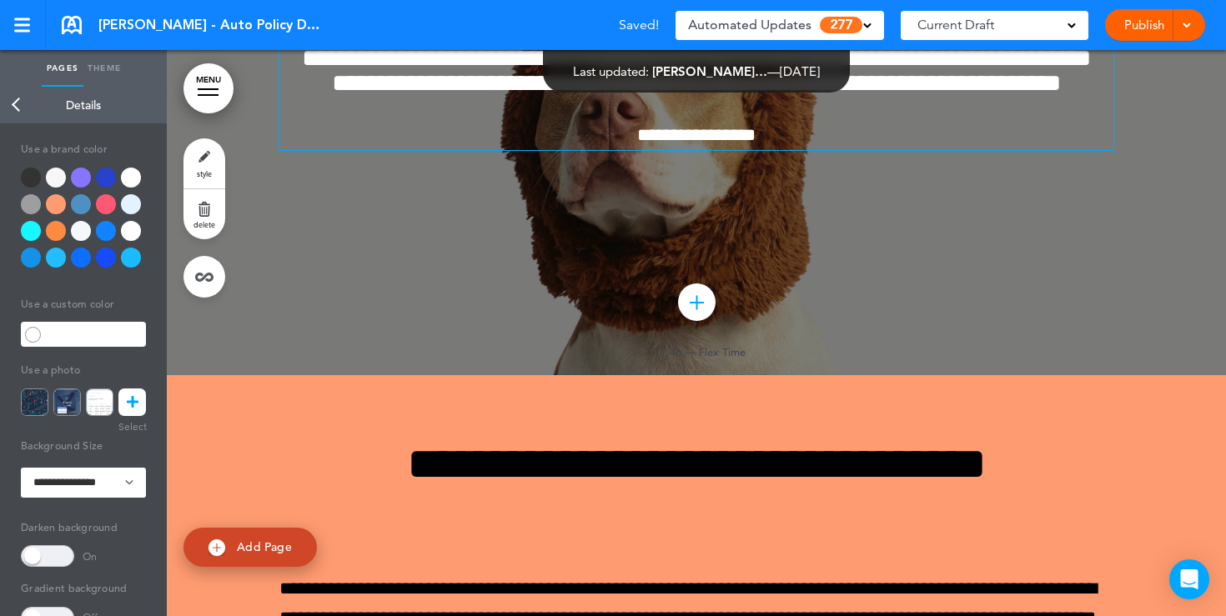
click at [1141, 27] on link "Publish" at bounding box center [1143, 25] width 53 height 32
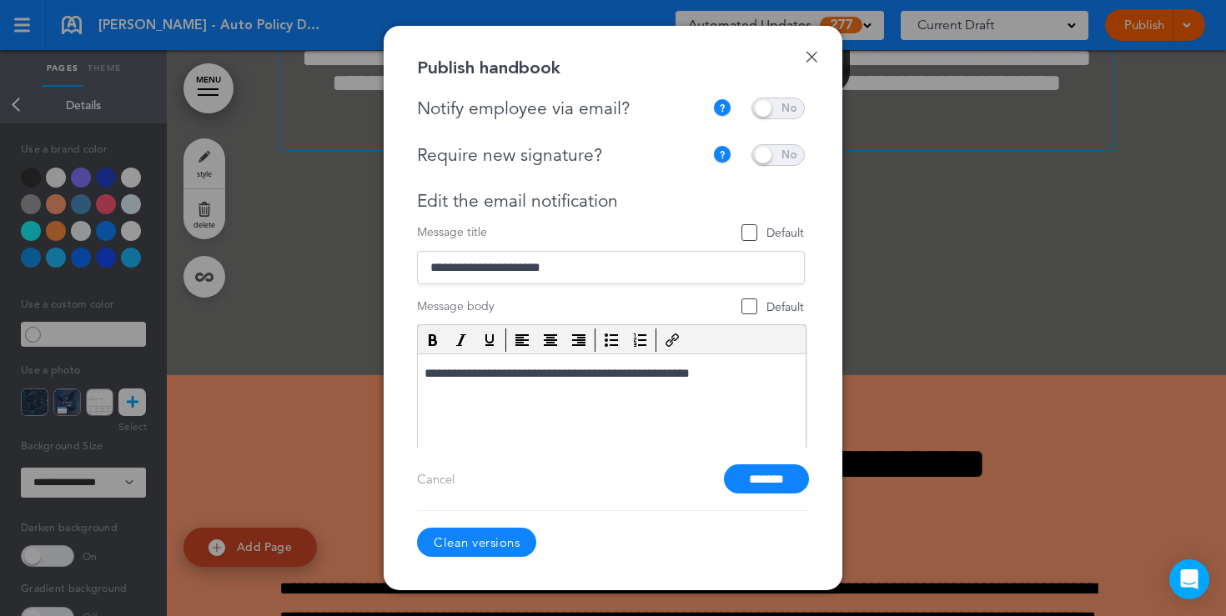
click at [776, 153] on span at bounding box center [777, 155] width 53 height 22
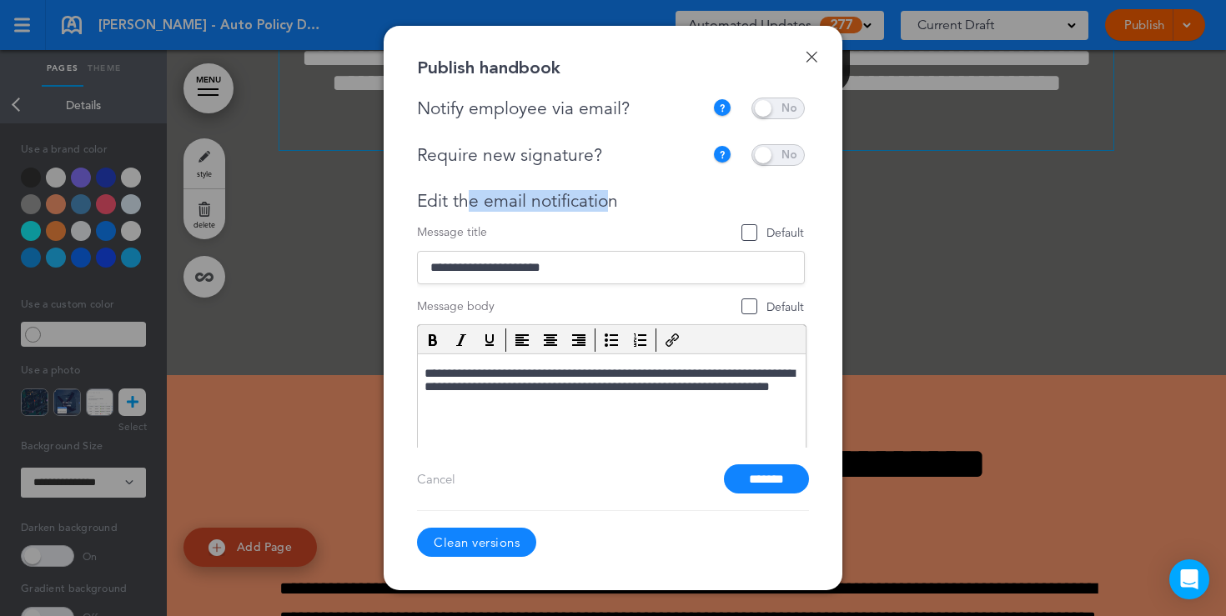
drag, startPoint x: 607, startPoint y: 203, endPoint x: 452, endPoint y: 203, distance: 155.1
click at [454, 203] on div "Edit the email notification" at bounding box center [611, 201] width 388 height 21
click at [623, 201] on div "Edit the email notification" at bounding box center [611, 201] width 388 height 21
drag, startPoint x: 616, startPoint y: 204, endPoint x: 466, endPoint y: 204, distance: 150.1
click at [466, 204] on div "Edit the email notification" at bounding box center [611, 201] width 388 height 21
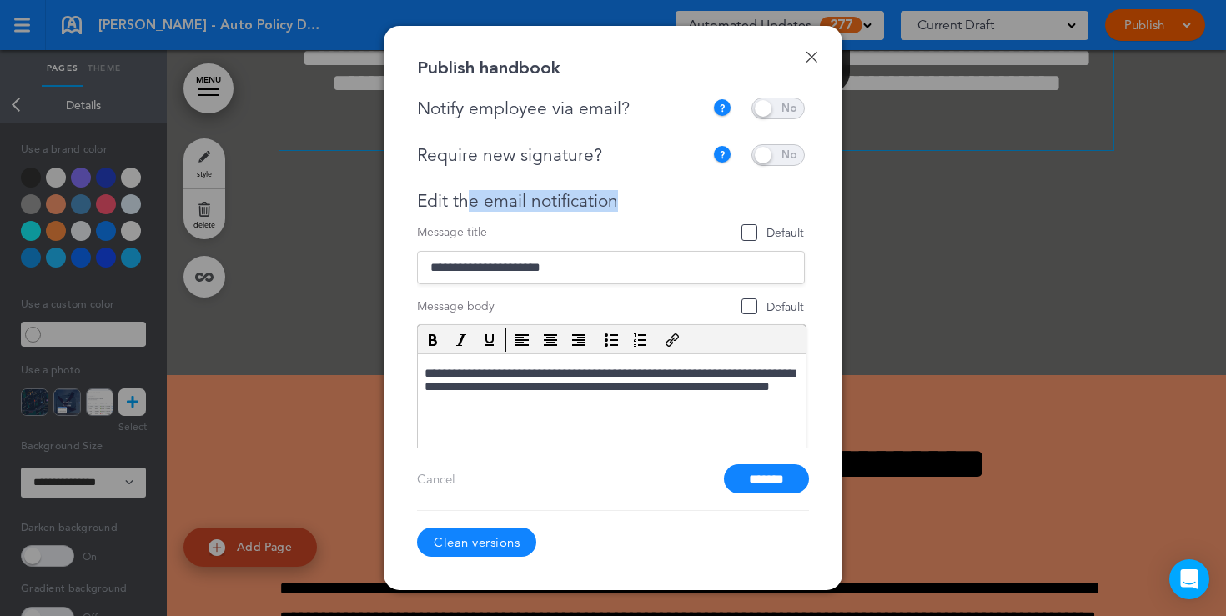
click at [753, 475] on input "*******" at bounding box center [766, 478] width 85 height 29
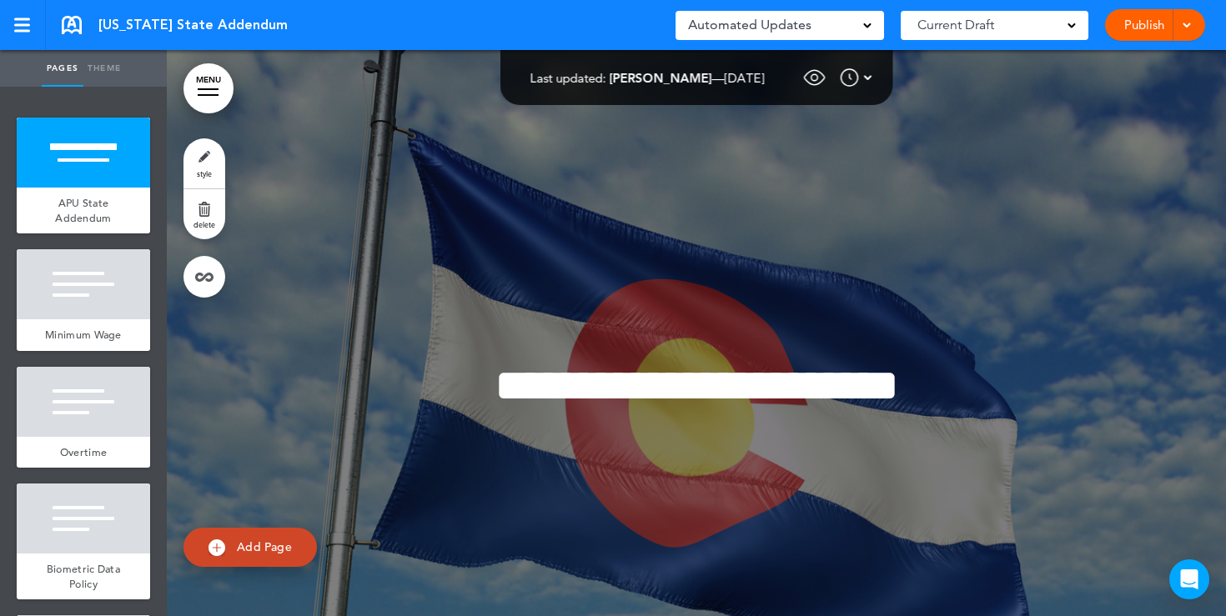
click at [863, 28] on span at bounding box center [867, 24] width 8 height 8
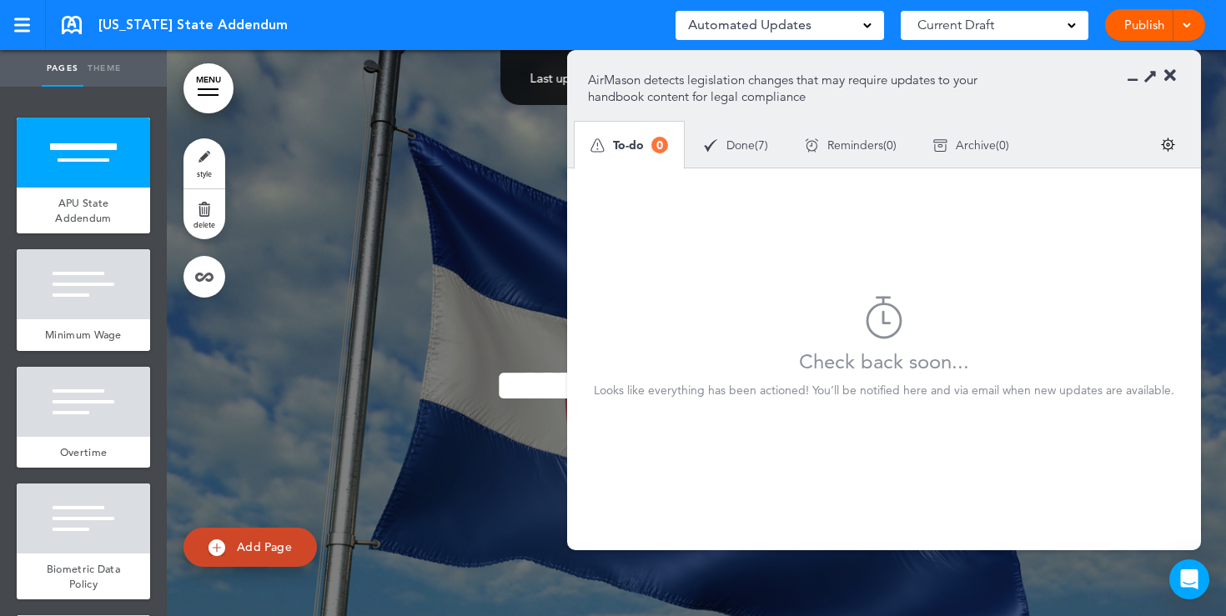
click at [720, 143] on div "Done ( 7 )" at bounding box center [735, 145] width 101 height 44
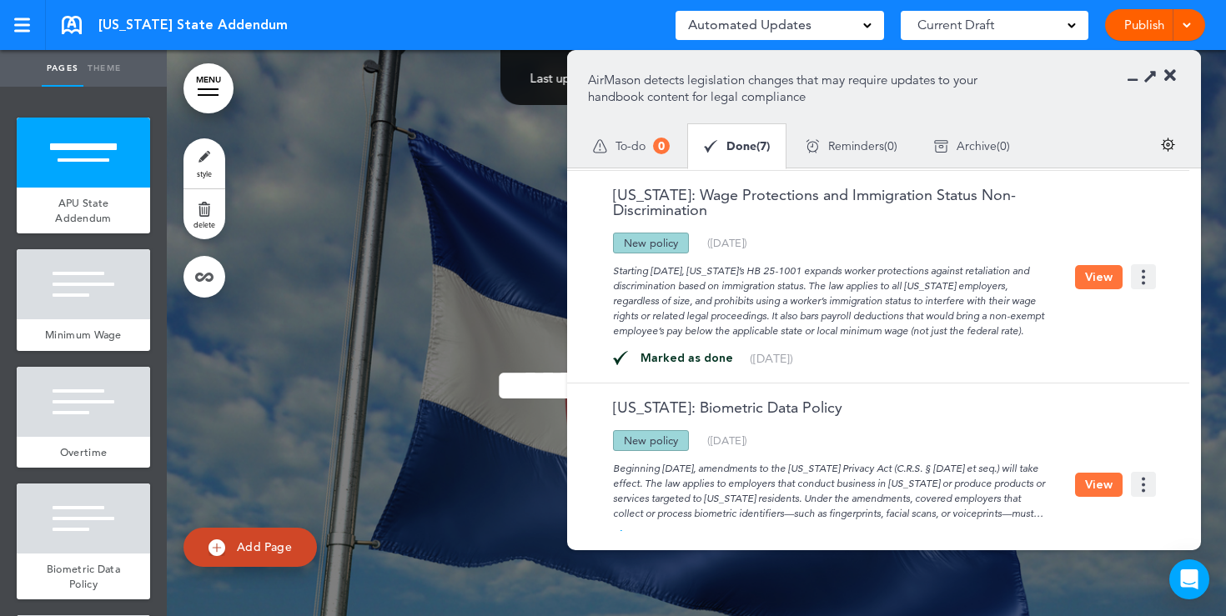
scroll to position [176, 0]
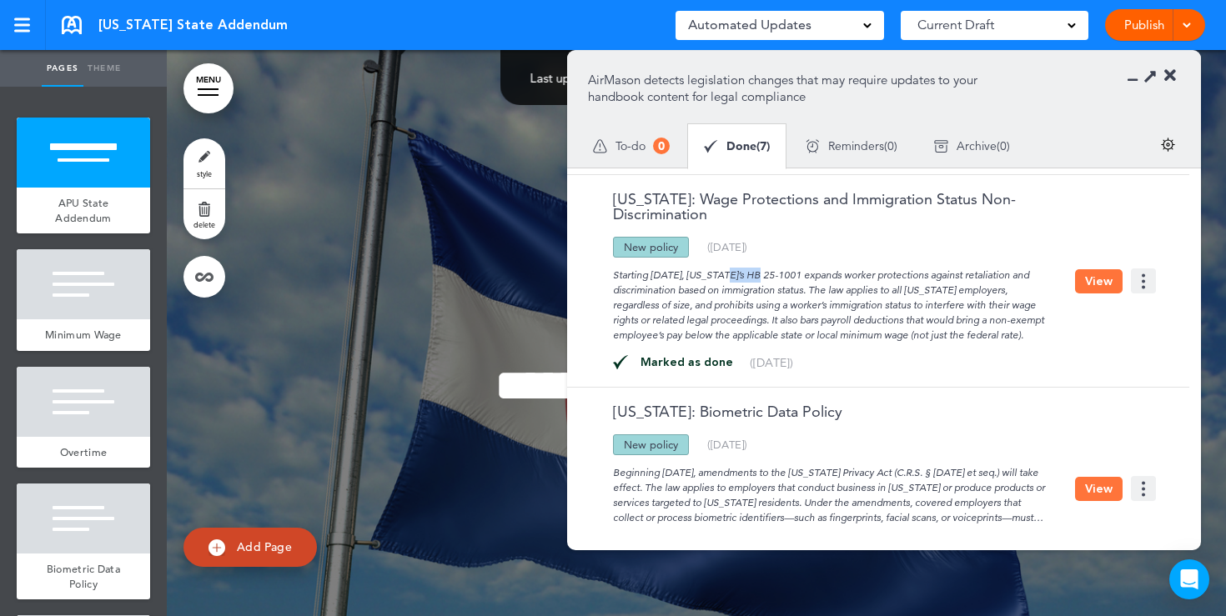
drag, startPoint x: 656, startPoint y: 273, endPoint x: 694, endPoint y: 273, distance: 37.5
click at [694, 273] on div "Starting [DATE], [US_STATE]’s HB 25-1001 expands worker protections against ret…" at bounding box center [831, 300] width 487 height 85
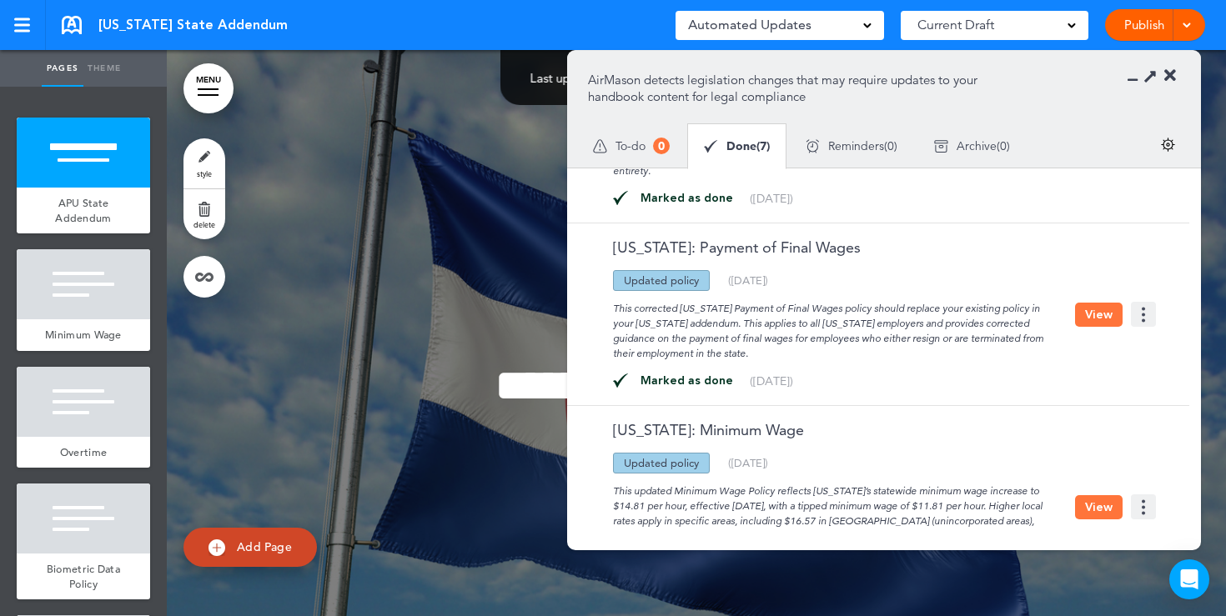
scroll to position [874, 0]
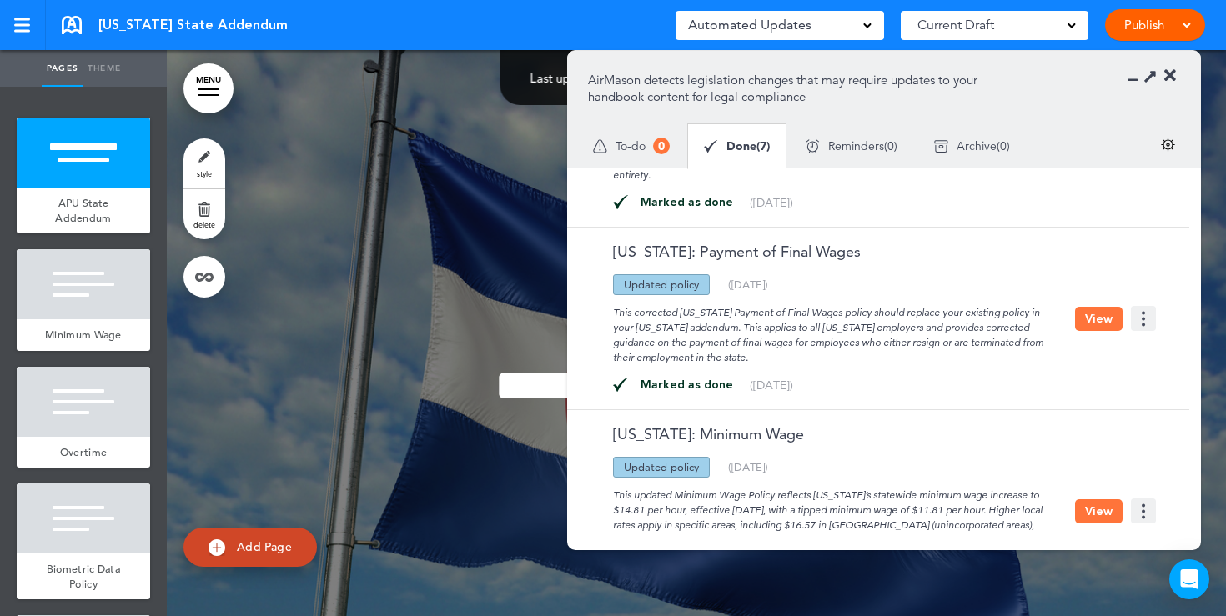
click at [1105, 331] on button "View" at bounding box center [1099, 319] width 48 height 24
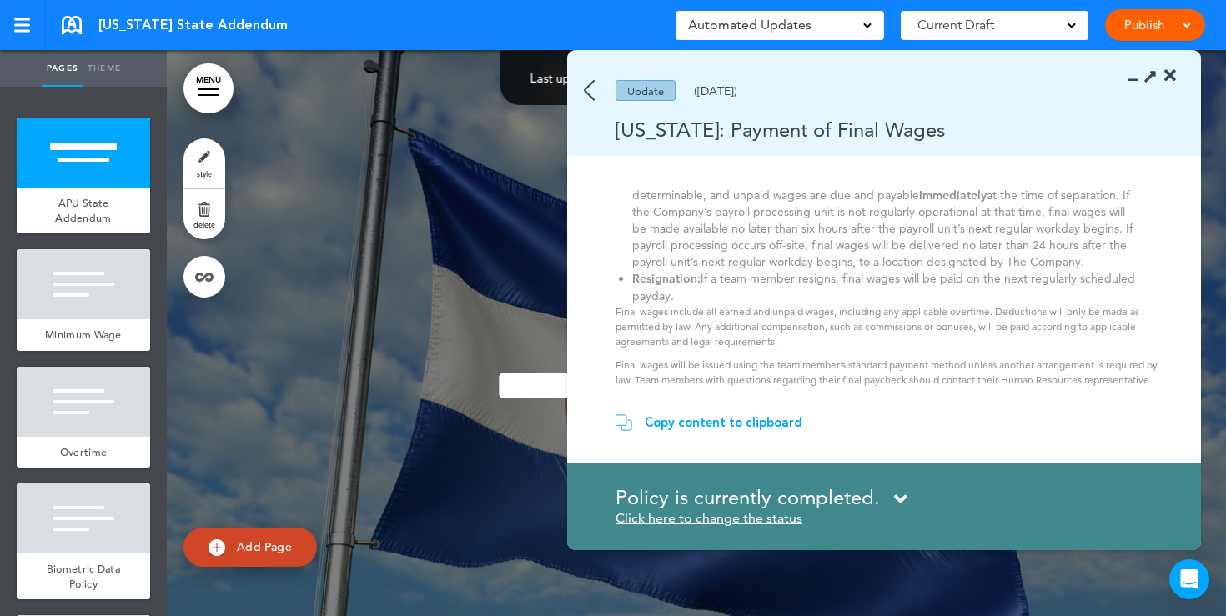
scroll to position [0, 0]
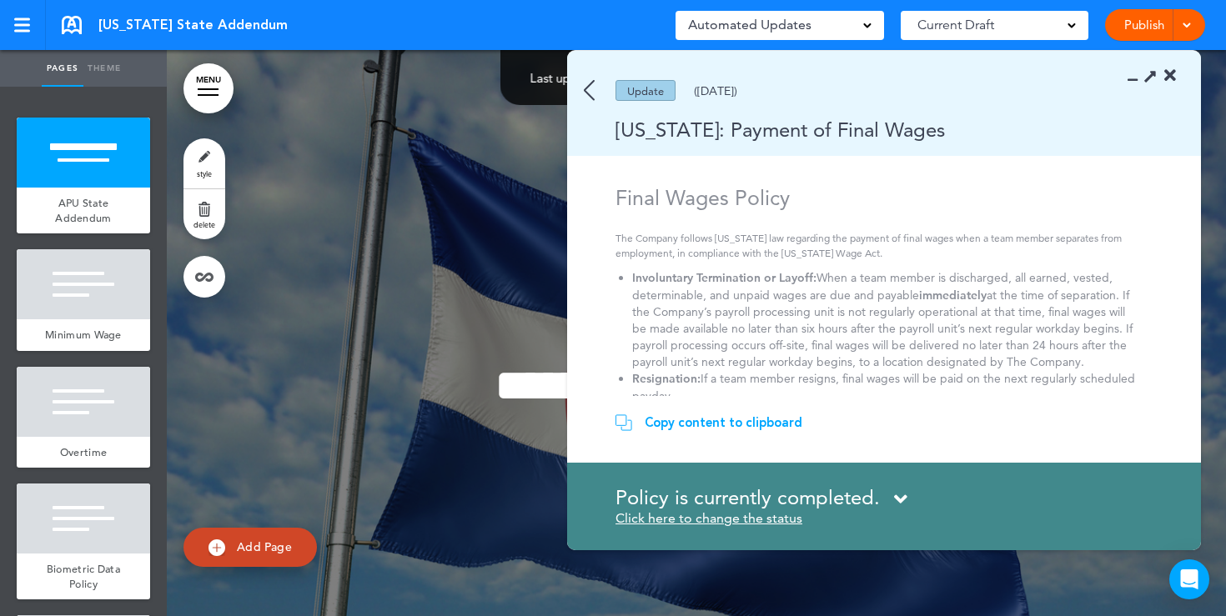
click at [589, 94] on img at bounding box center [589, 90] width 11 height 21
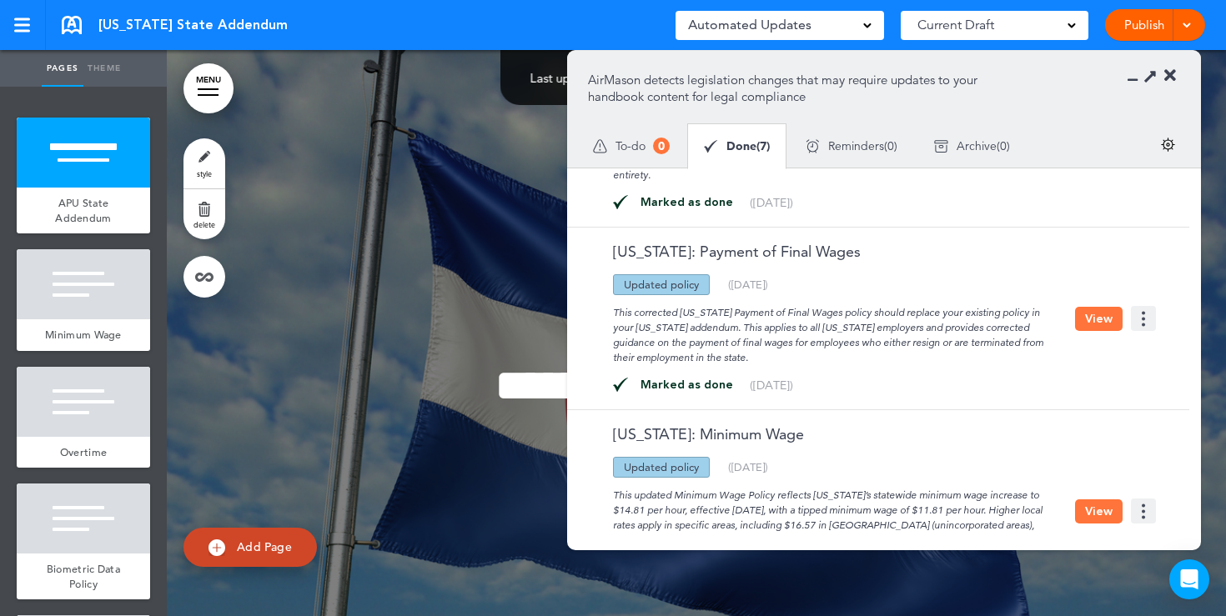
click at [1175, 72] on icon at bounding box center [1170, 76] width 12 height 17
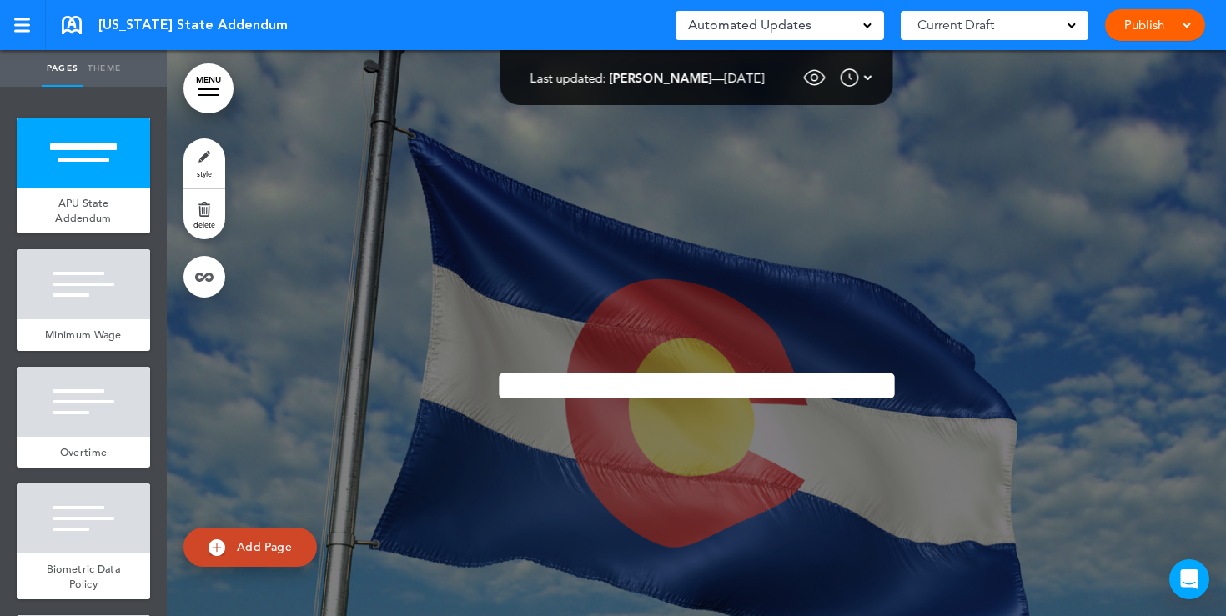
click at [1145, 33] on link "Publish" at bounding box center [1143, 25] width 53 height 32
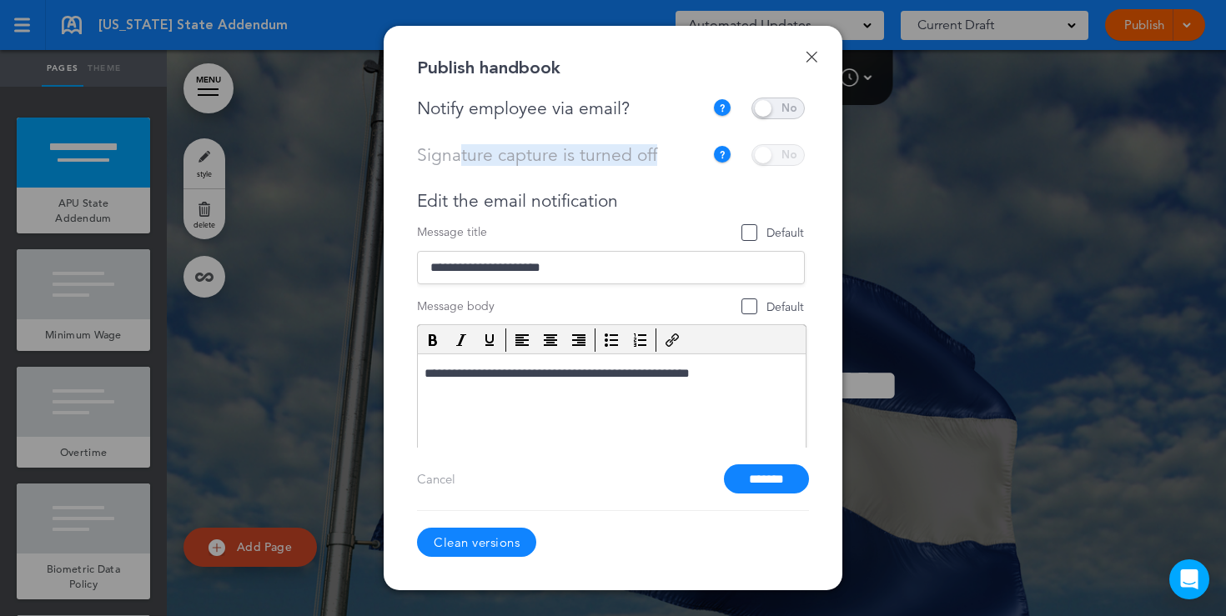
drag, startPoint x: 659, startPoint y: 157, endPoint x: 459, endPoint y: 155, distance: 199.3
click at [459, 155] on div "Signature capture is turned off This current handbook is not collecting signatu…" at bounding box center [611, 155] width 388 height 22
click at [681, 148] on div "Signature capture is turned off This current handbook is not collecting signatu…" at bounding box center [611, 155] width 388 height 22
click at [780, 113] on span at bounding box center [777, 109] width 53 height 22
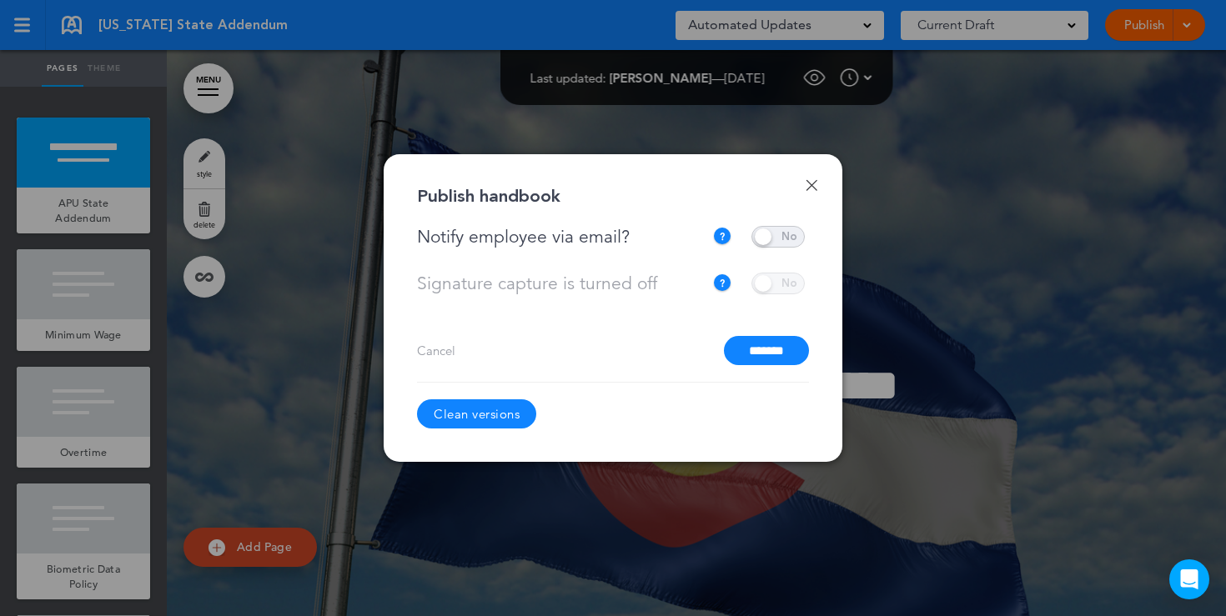
click at [766, 232] on span at bounding box center [777, 237] width 53 height 22
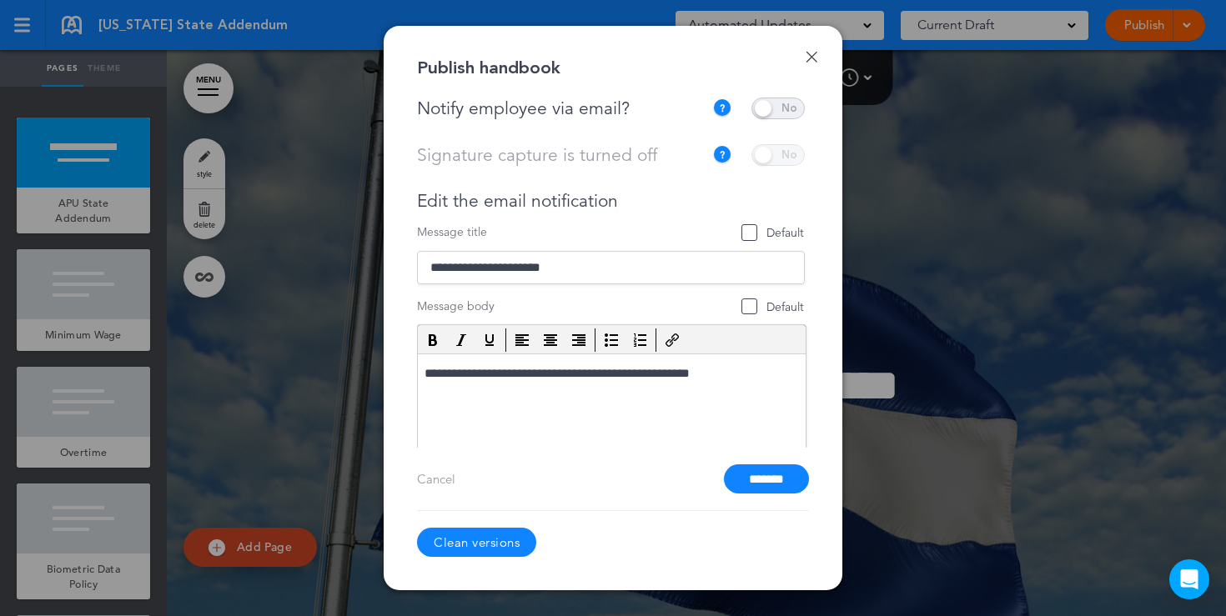
click at [814, 60] on link "Done" at bounding box center [811, 57] width 12 height 12
